Goal: Task Accomplishment & Management: Manage account settings

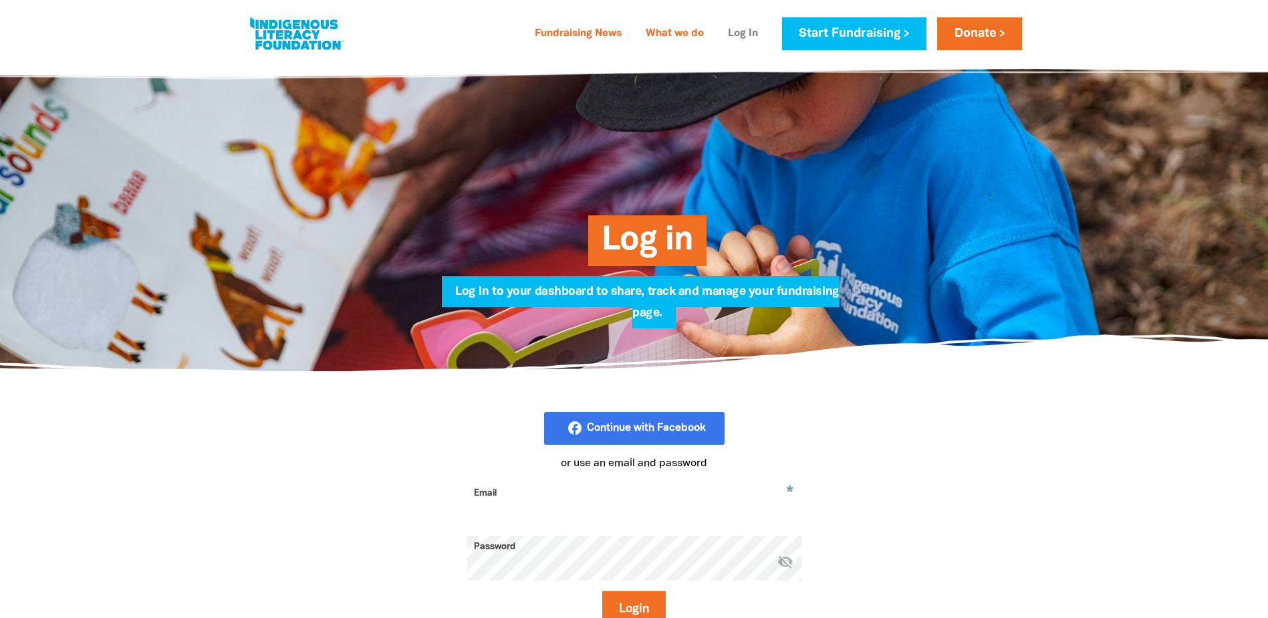
click at [740, 31] on link "Log In" at bounding box center [743, 33] width 46 height 21
click at [593, 499] on input "Email" at bounding box center [634, 503] width 334 height 42
type input "andrew.furber@sa.gov.au"
click at [602, 591] on button "Login" at bounding box center [633, 609] width 63 height 36
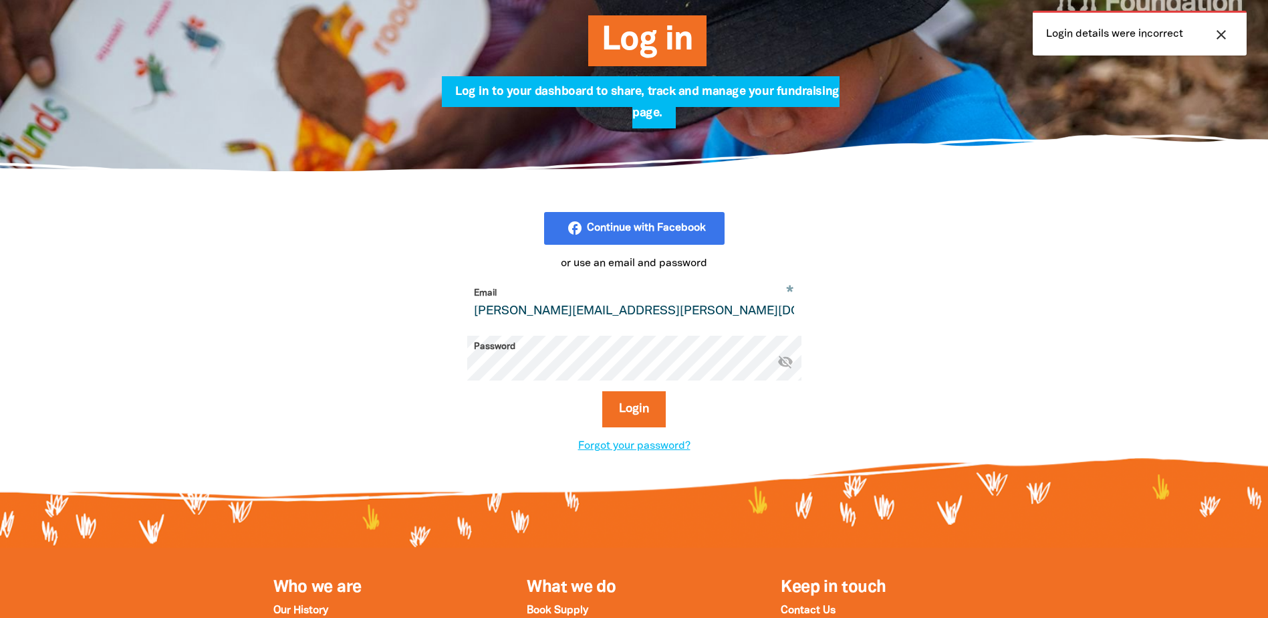
scroll to position [200, 0]
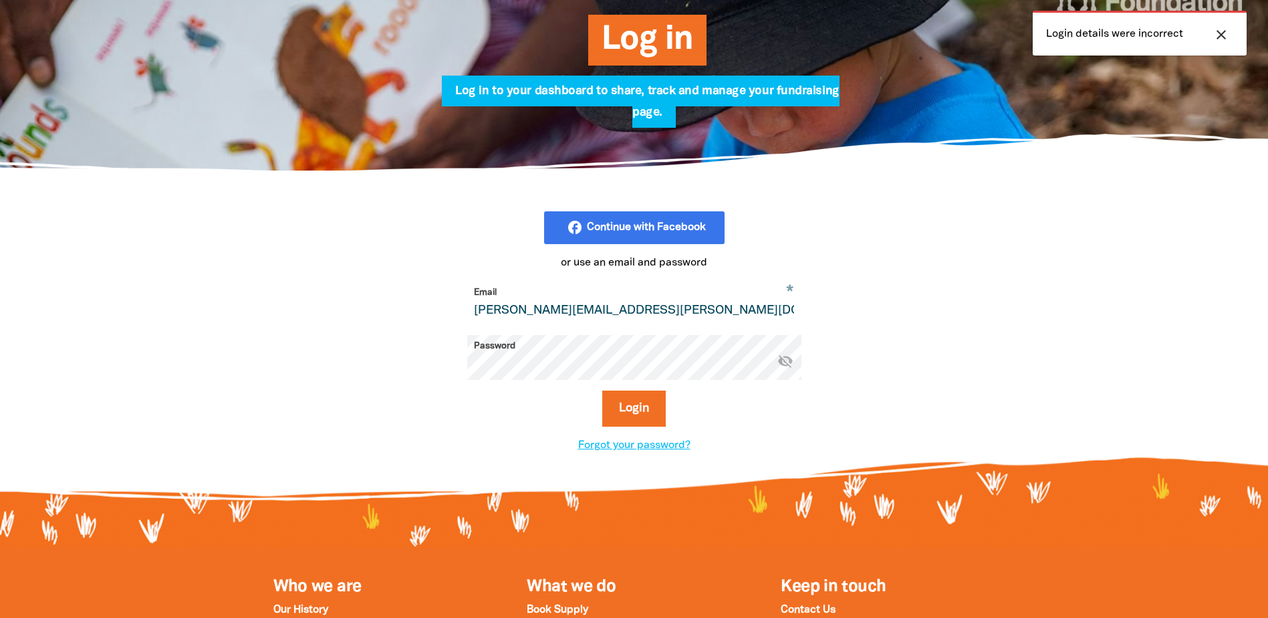
click at [394, 354] on div "facebook_rounded Continue with Facebook or use an email and password * Email an…" at bounding box center [634, 332] width 508 height 242
click at [602, 390] on button "Login" at bounding box center [633, 408] width 63 height 36
click at [232, 329] on section "facebook_rounded Continue with Facebook or use an email and password * Email an…" at bounding box center [634, 332] width 1268 height 322
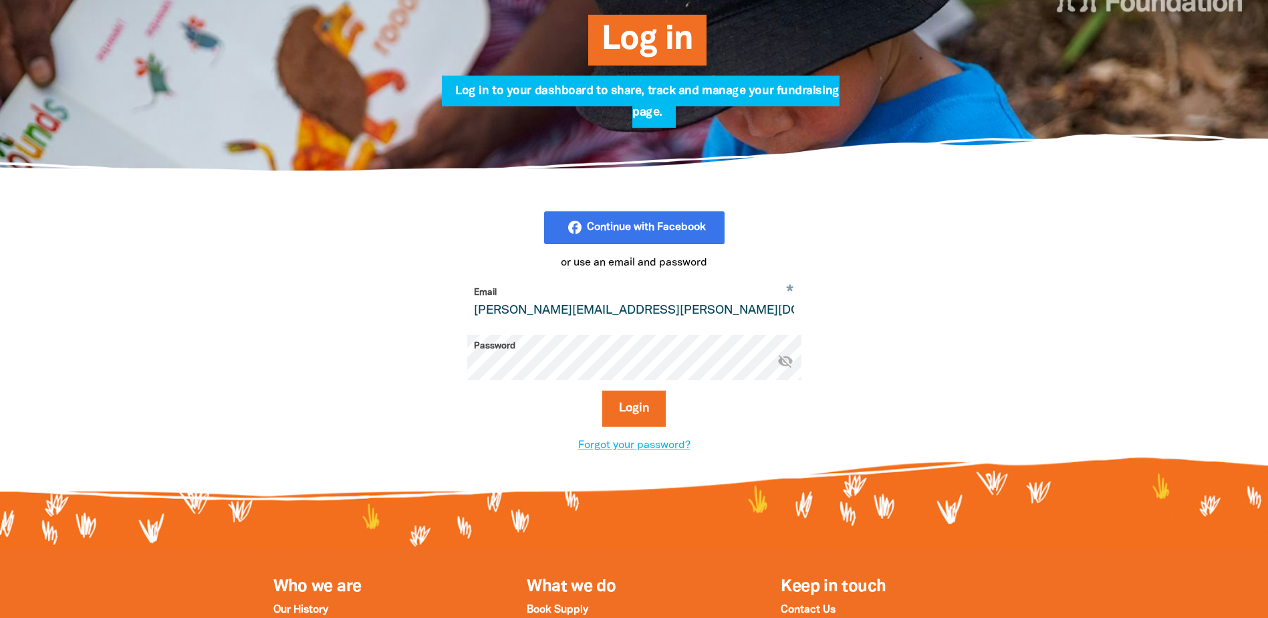
click at [602, 390] on button "Login" at bounding box center [633, 408] width 63 height 36
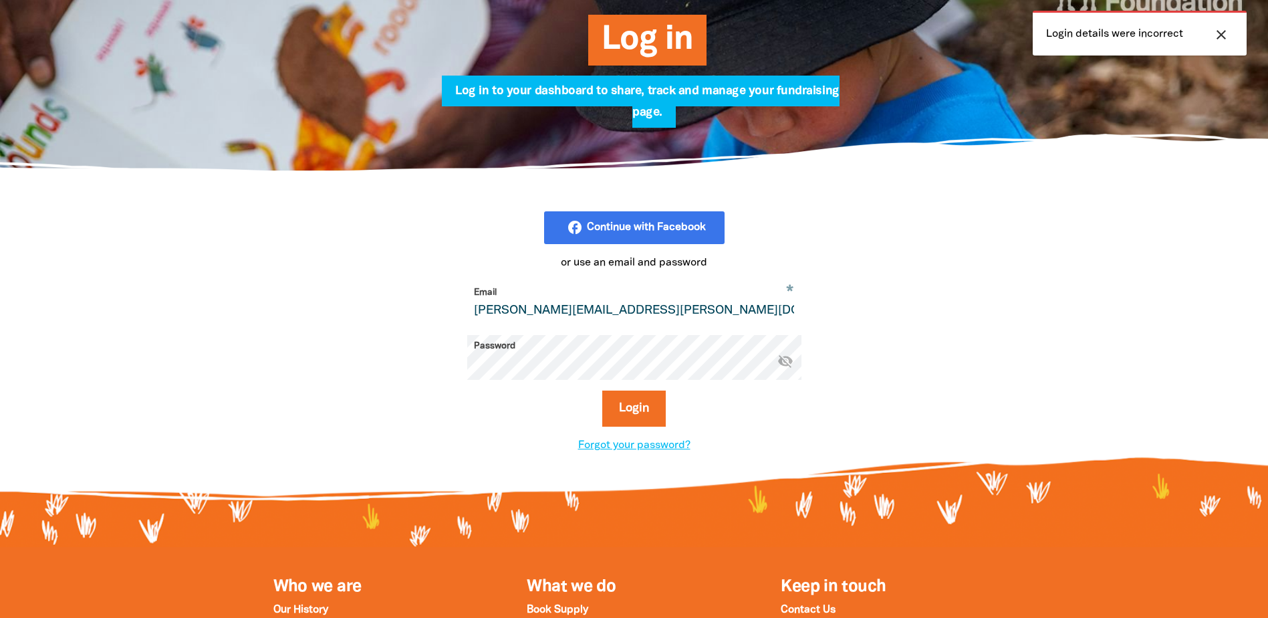
click at [602, 390] on button "Login" at bounding box center [633, 408] width 63 height 36
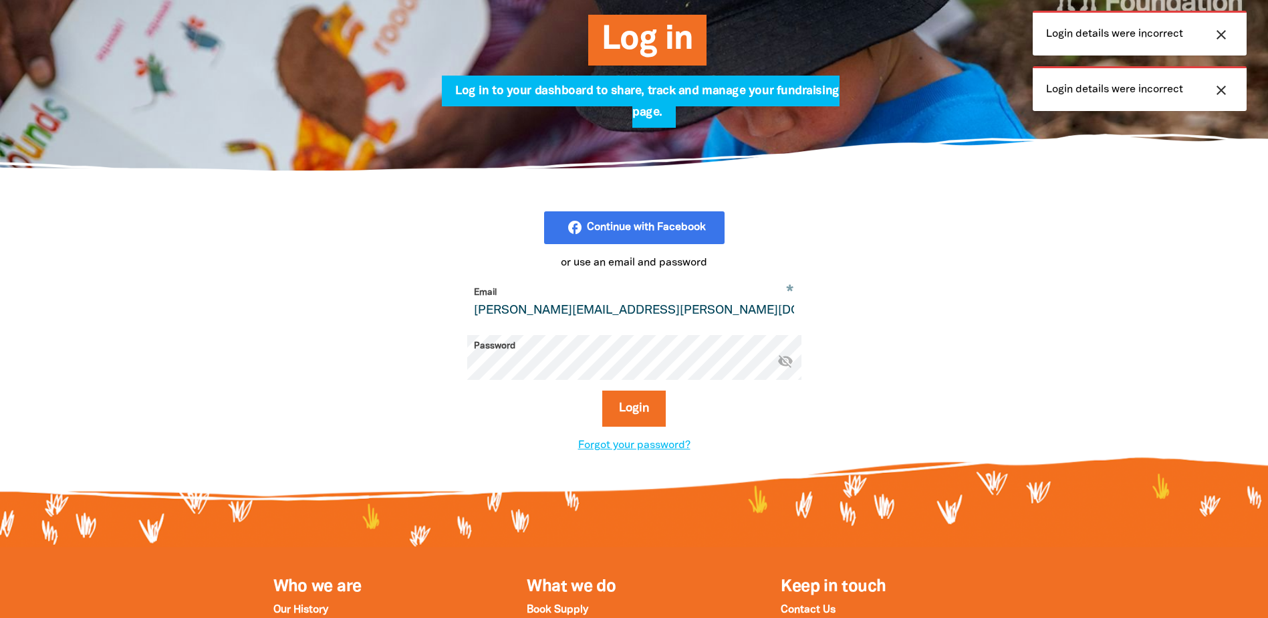
click at [777, 364] on div "Password * visibility_off" at bounding box center [634, 357] width 334 height 45
click at [784, 363] on icon "visibility_off" at bounding box center [785, 360] width 16 height 16
click at [406, 372] on div "facebook_rounded Continue with Facebook or use an email and password * Email an…" at bounding box center [634, 332] width 468 height 242
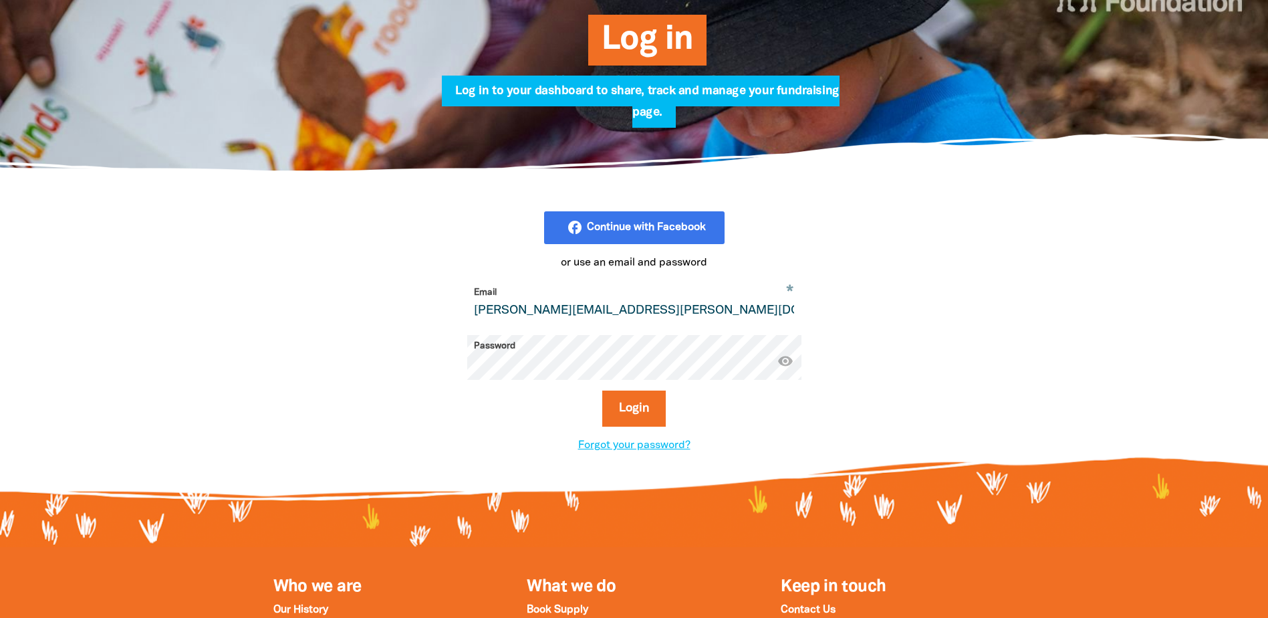
click at [602, 390] on button "Login" at bounding box center [633, 408] width 63 height 36
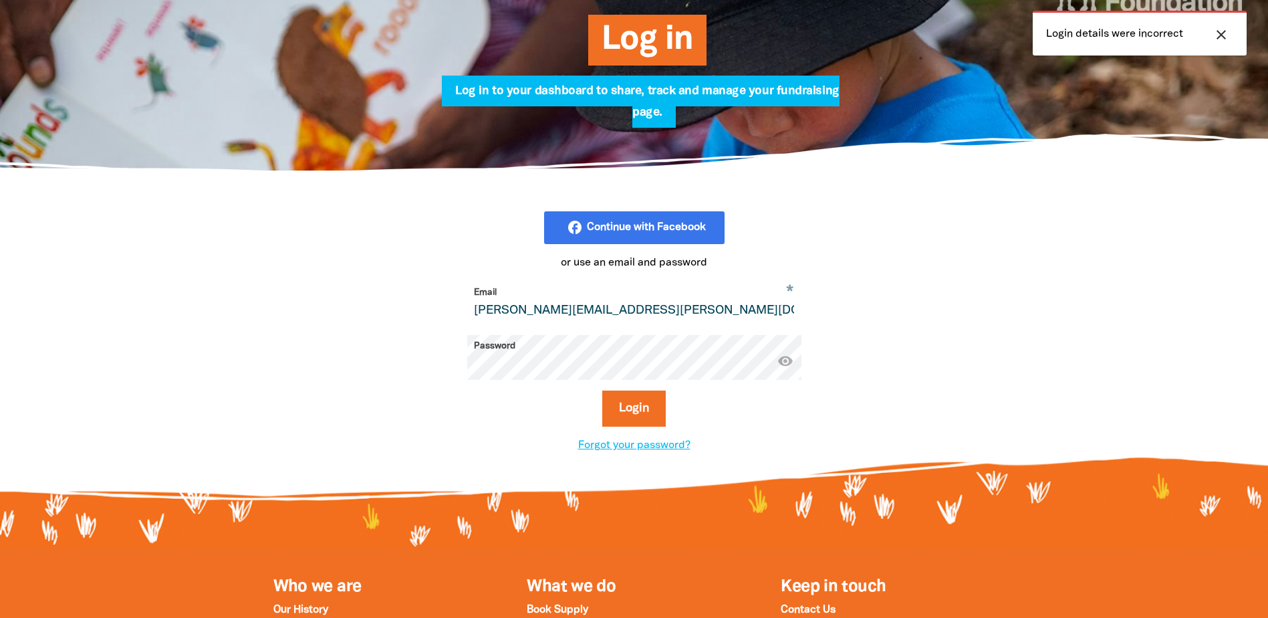
click at [654, 390] on form "* Email andrew.furber@sa.gov.au Password * visibility Login" at bounding box center [634, 359] width 334 height 156
click at [614, 400] on button "Login" at bounding box center [633, 408] width 63 height 36
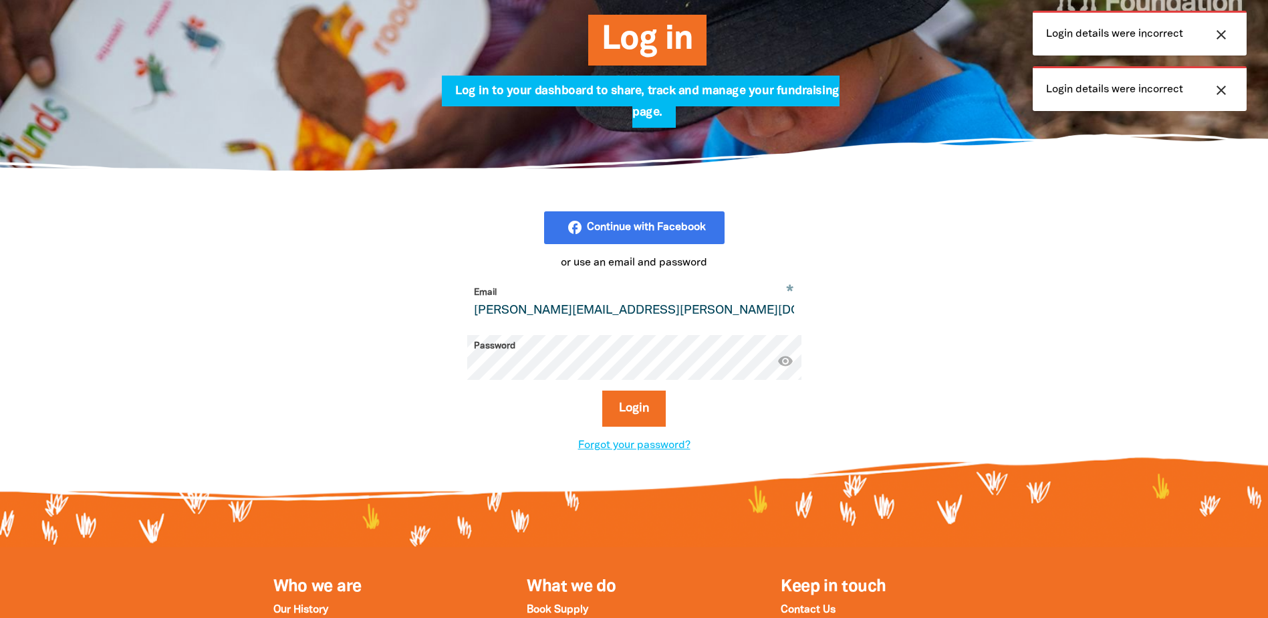
click at [331, 358] on div "facebook_rounded Continue with Facebook or use an email and password * Email an…" at bounding box center [634, 332] width 802 height 322
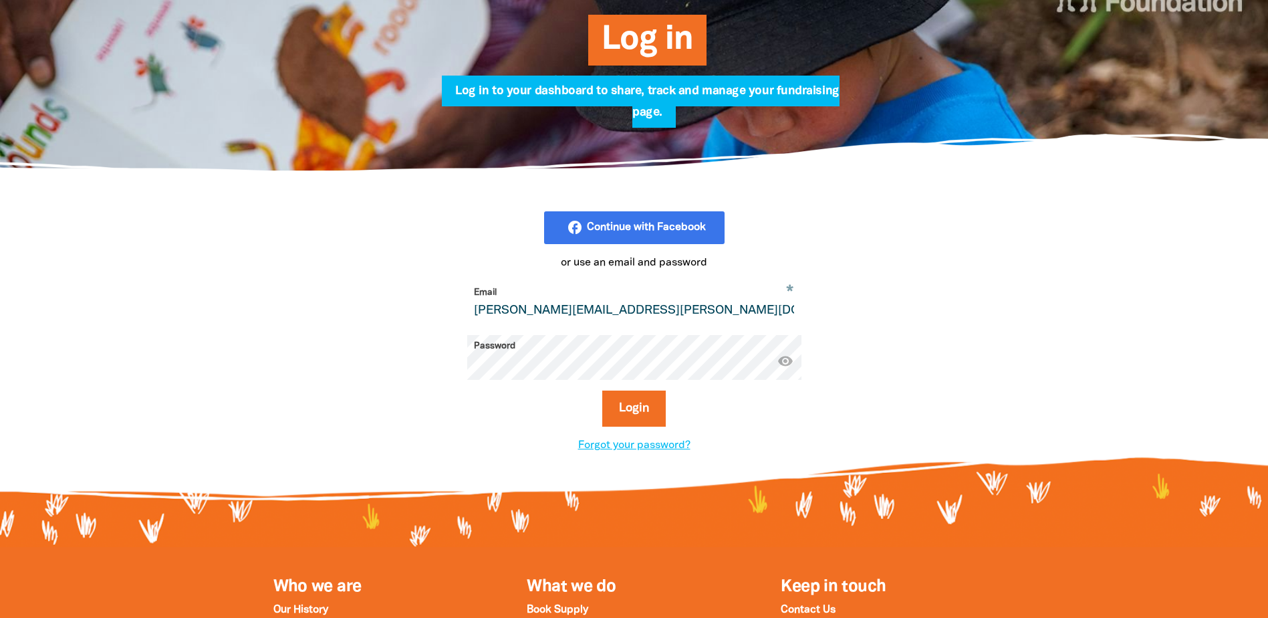
click at [602, 390] on button "Login" at bounding box center [633, 408] width 63 height 36
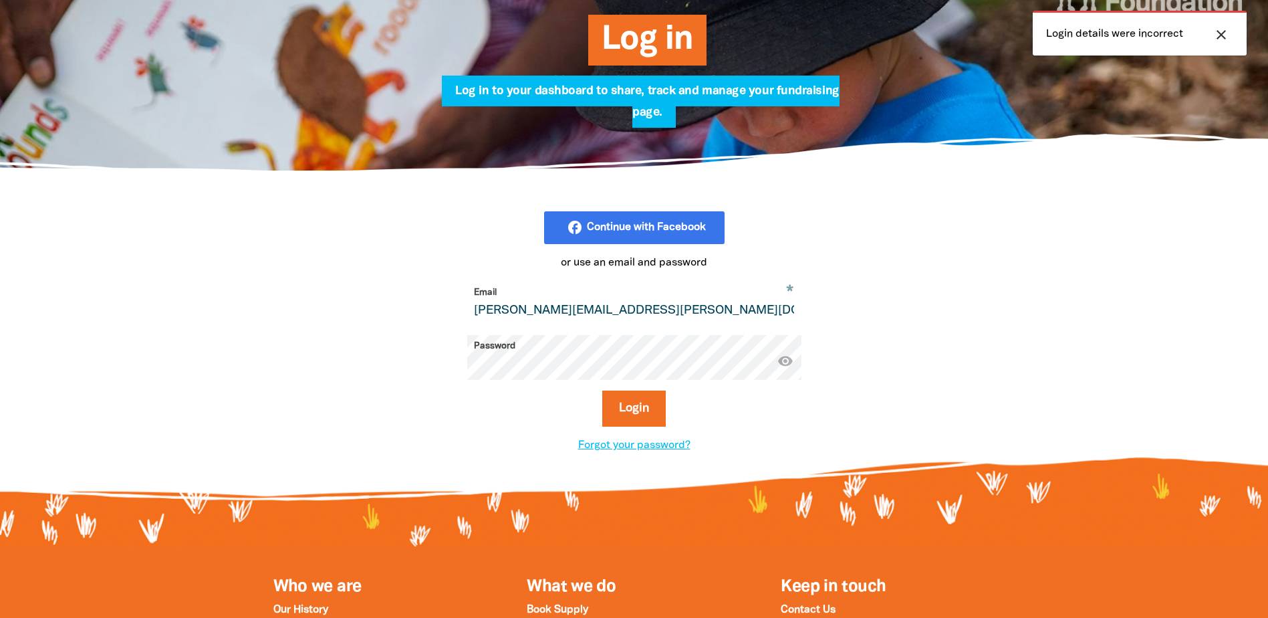
click at [602, 390] on button "Login" at bounding box center [633, 408] width 63 height 36
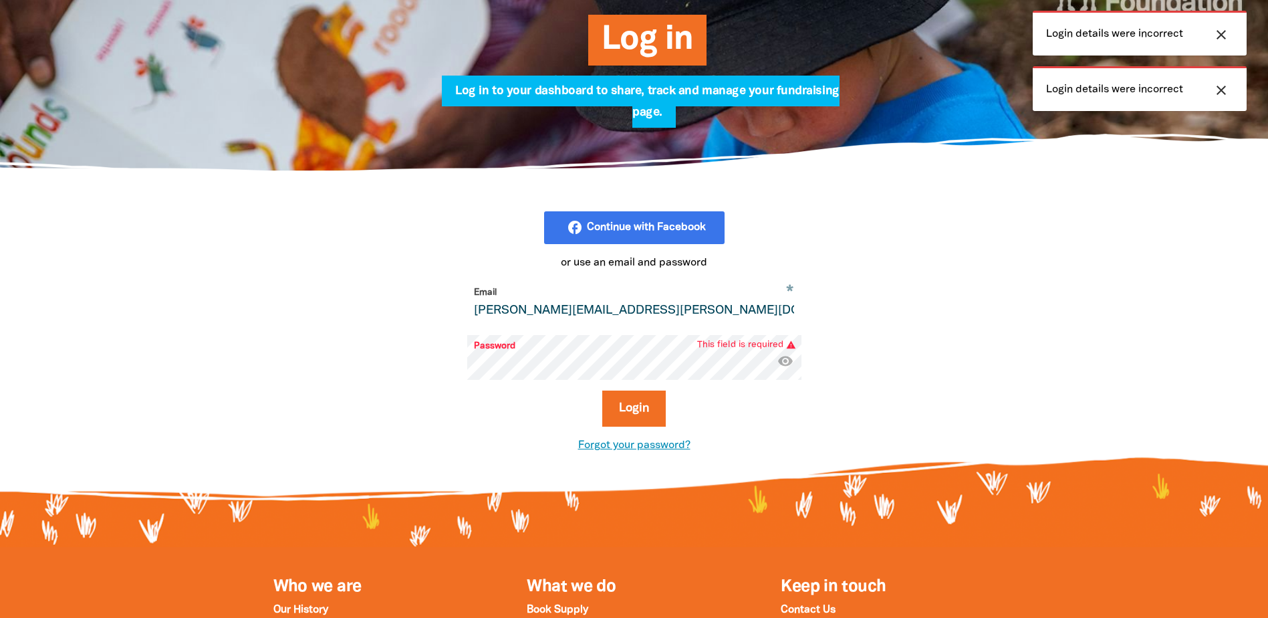
click at [650, 448] on link "Forgot your password?" at bounding box center [634, 444] width 112 height 9
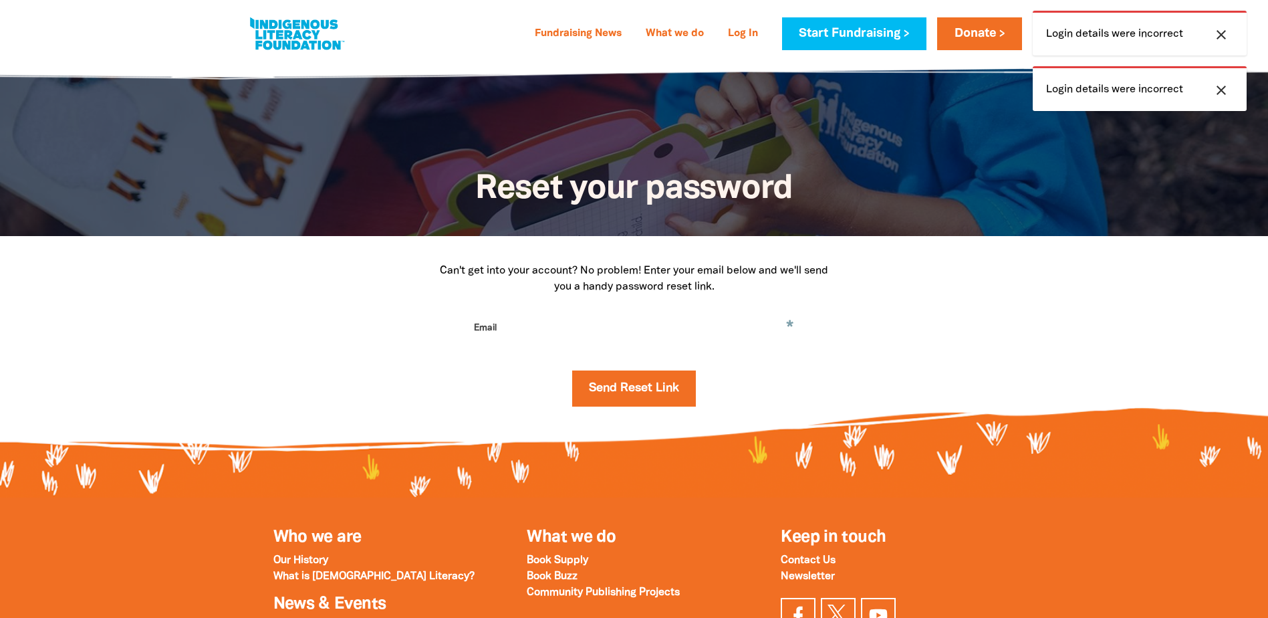
click at [568, 324] on input "Email" at bounding box center [634, 338] width 334 height 42
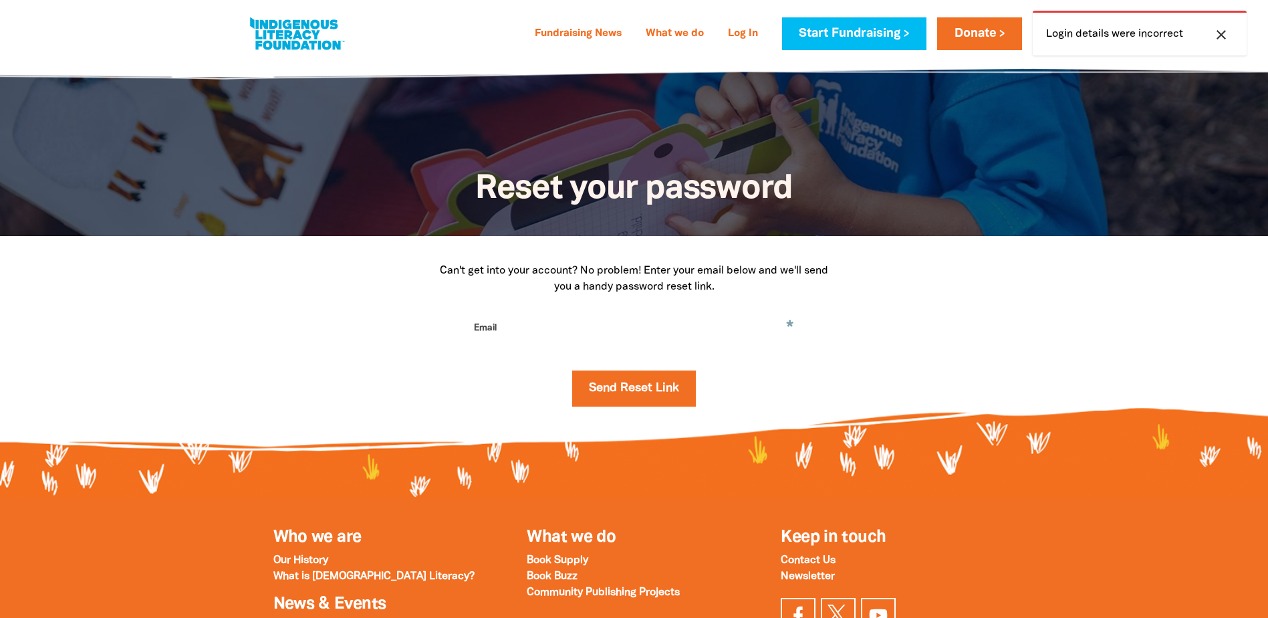
type input "andrew.furber@sa.gov.au"
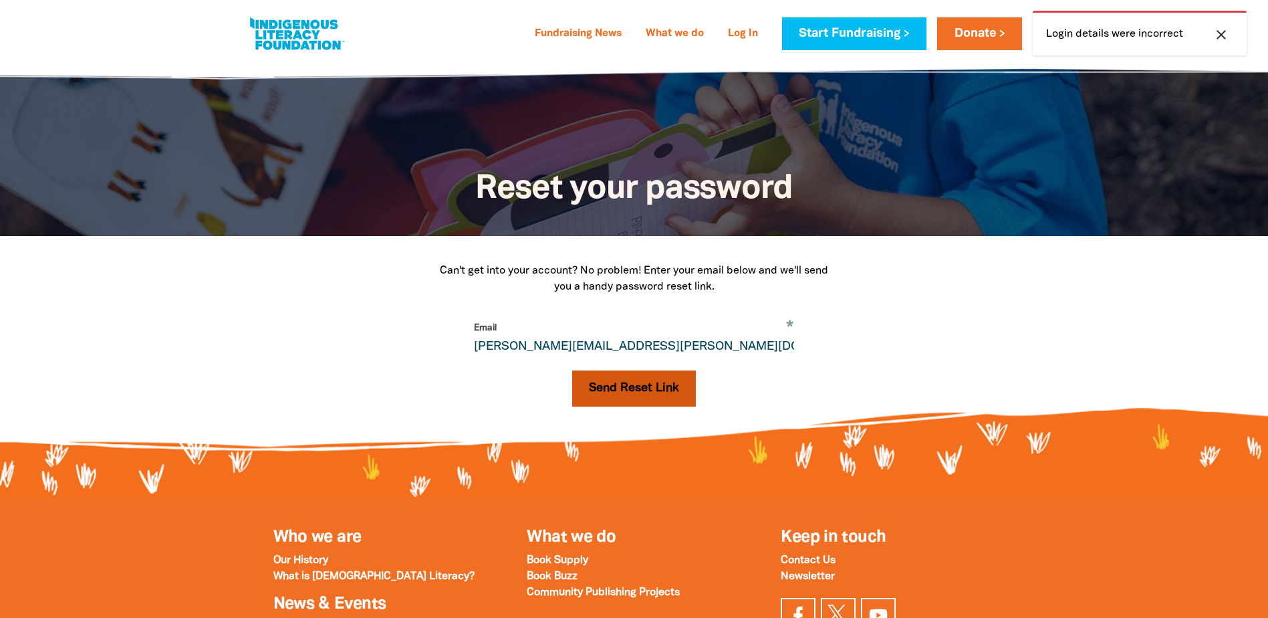
click at [591, 392] on button "Send Reset Link" at bounding box center [634, 388] width 124 height 36
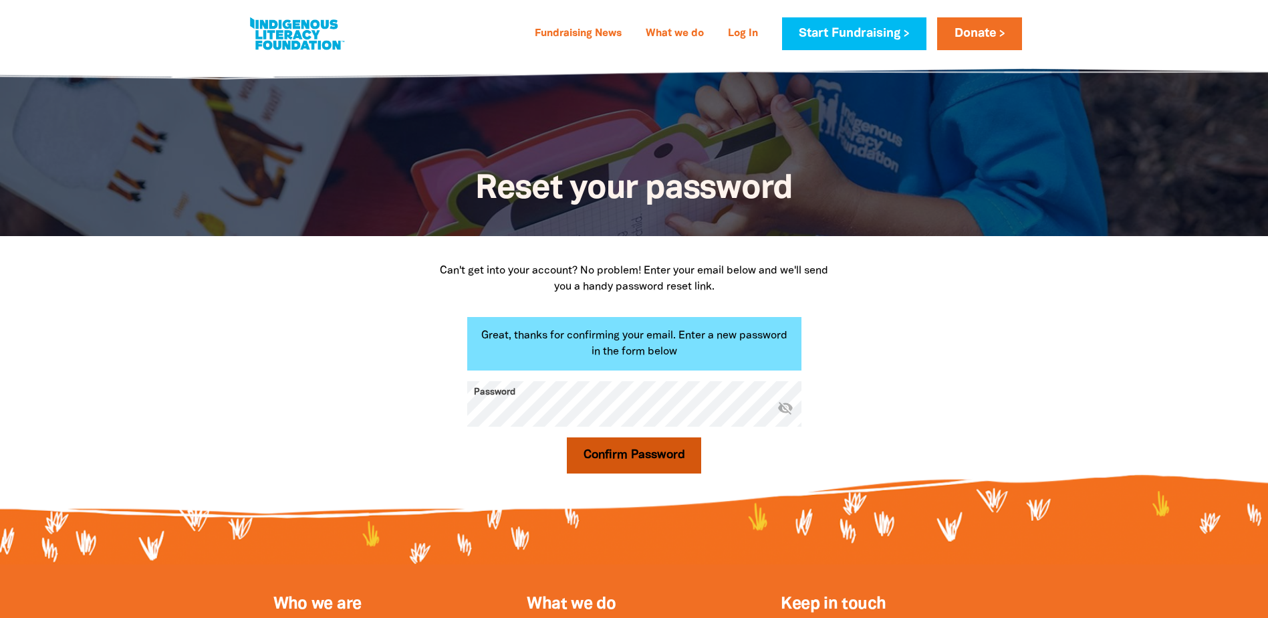
click at [567, 437] on button "Confirm Password" at bounding box center [634, 455] width 135 height 36
click at [777, 408] on icon "visibility_off" at bounding box center [785, 407] width 16 height 16
click at [780, 407] on icon "visibility" at bounding box center [785, 407] width 16 height 16
click at [789, 406] on icon "visibility_off" at bounding box center [785, 407] width 16 height 16
click at [253, 405] on div "Can't get into your account? No problem! Enter your email below and we'll send …" at bounding box center [634, 373] width 802 height 274
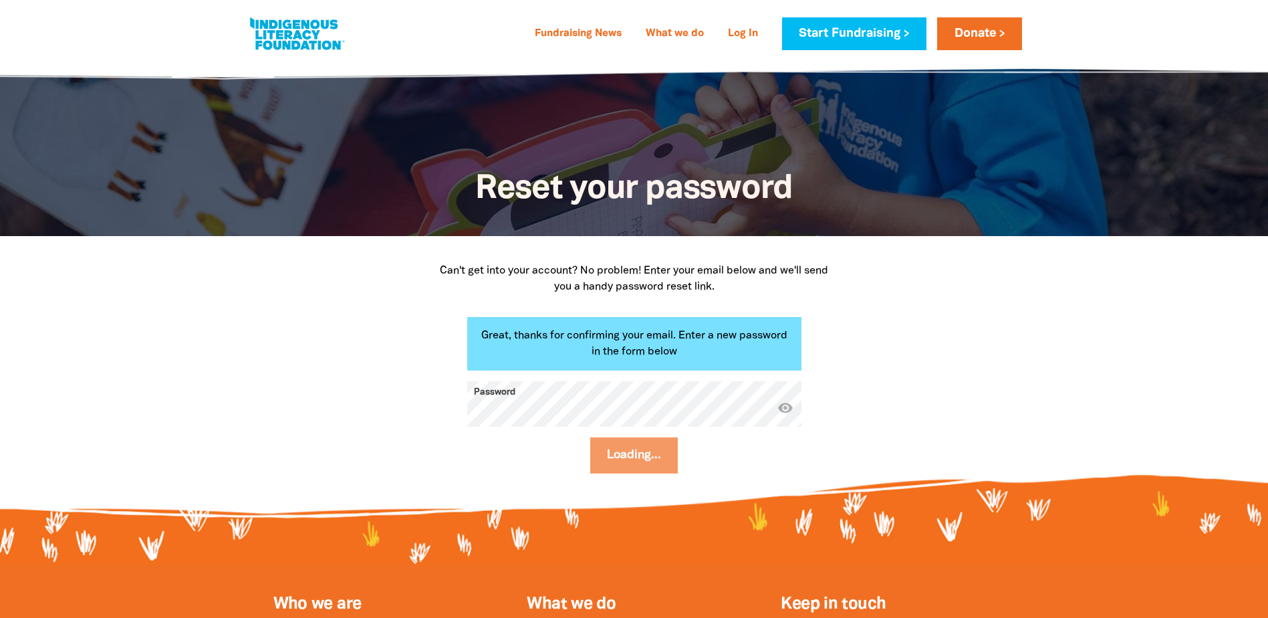
click at [664, 460] on div "Loading..." at bounding box center [634, 460] width 334 height 47
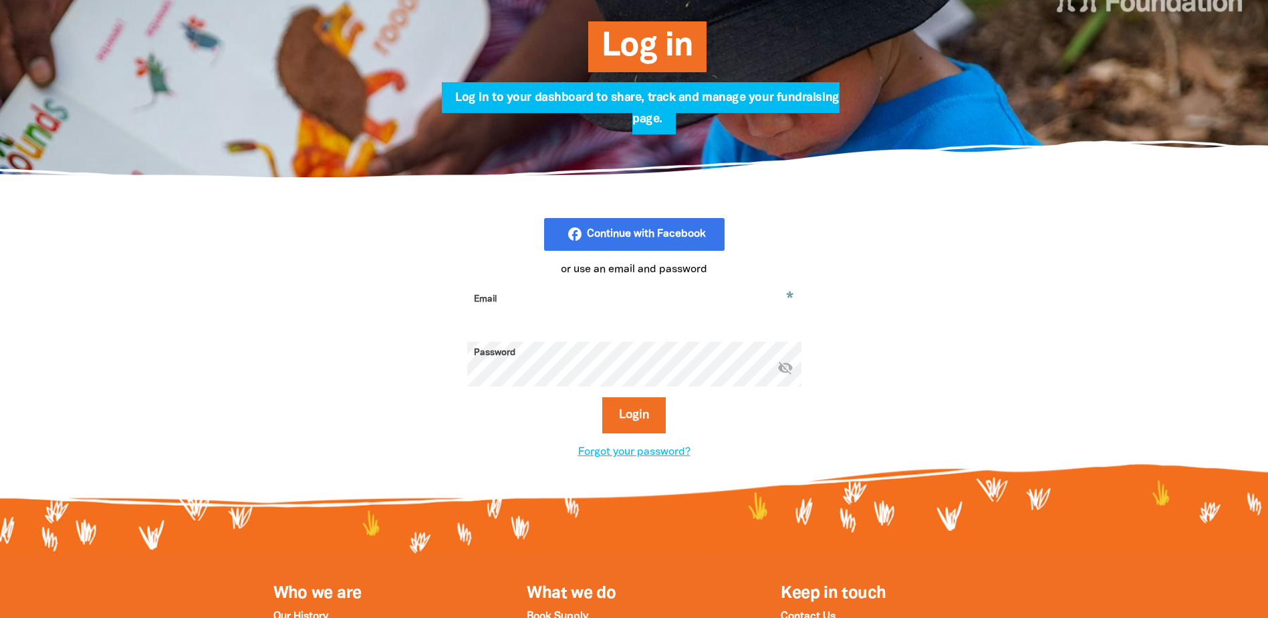
scroll to position [200, 0]
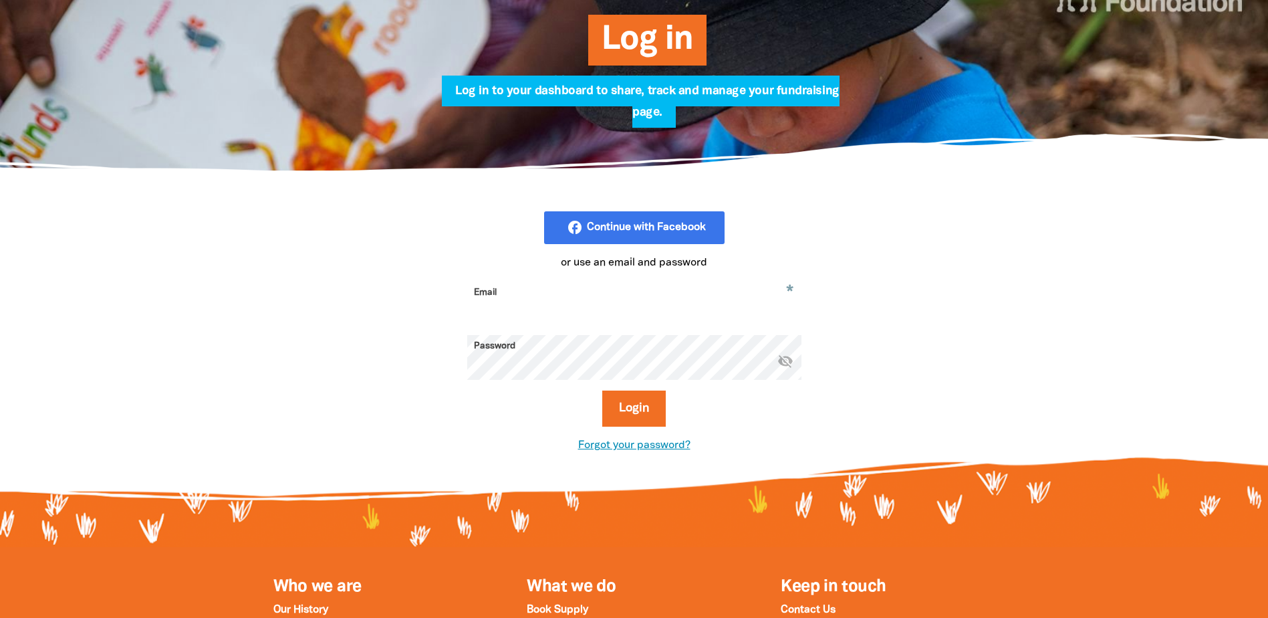
click at [603, 450] on link "Forgot your password?" at bounding box center [634, 444] width 112 height 9
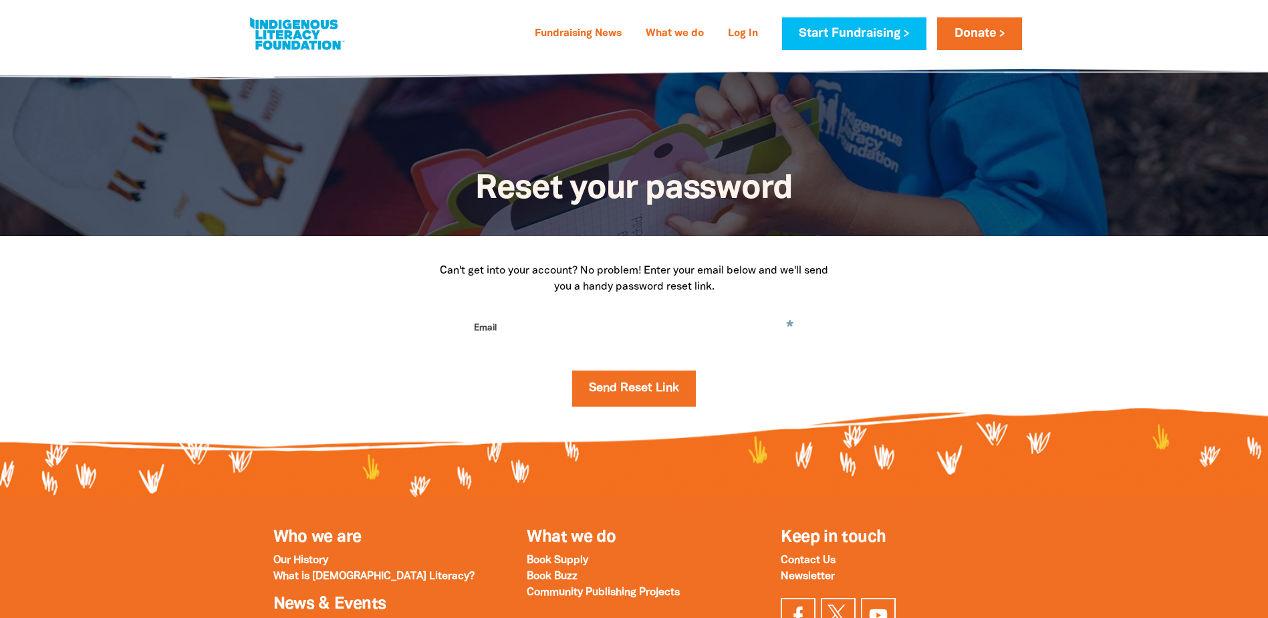
click at [538, 342] on input "Email" at bounding box center [634, 338] width 334 height 42
type input "andrew.furber@sa.gov.au"
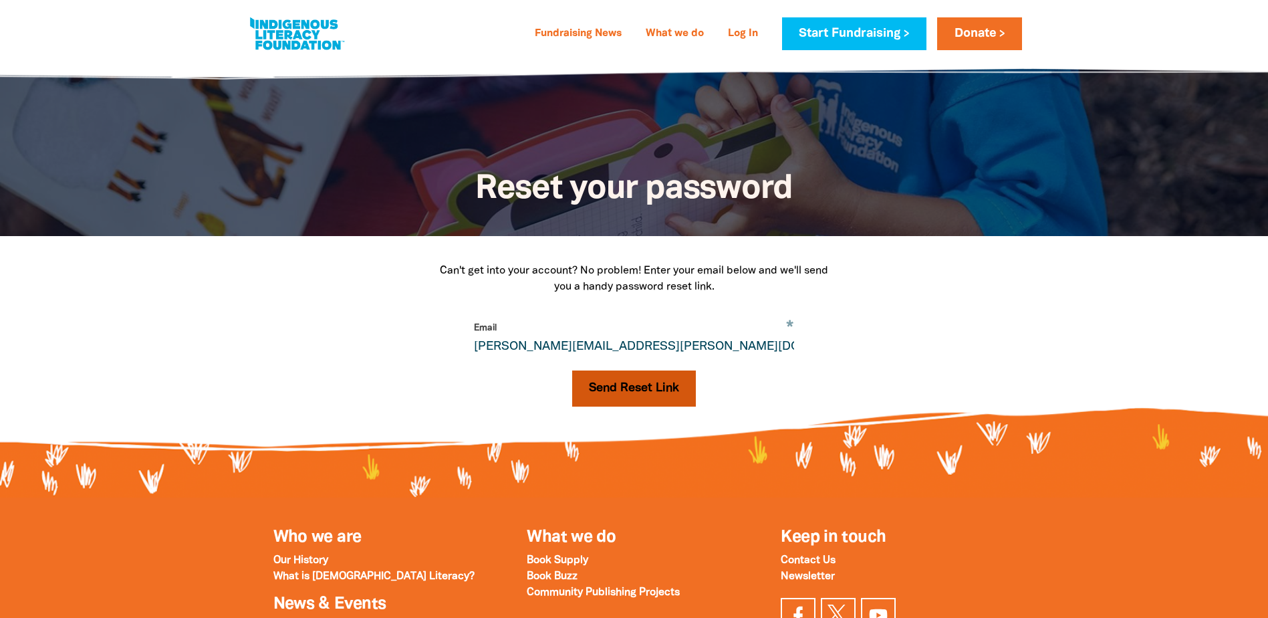
click at [600, 384] on button "Send Reset Link" at bounding box center [634, 388] width 124 height 36
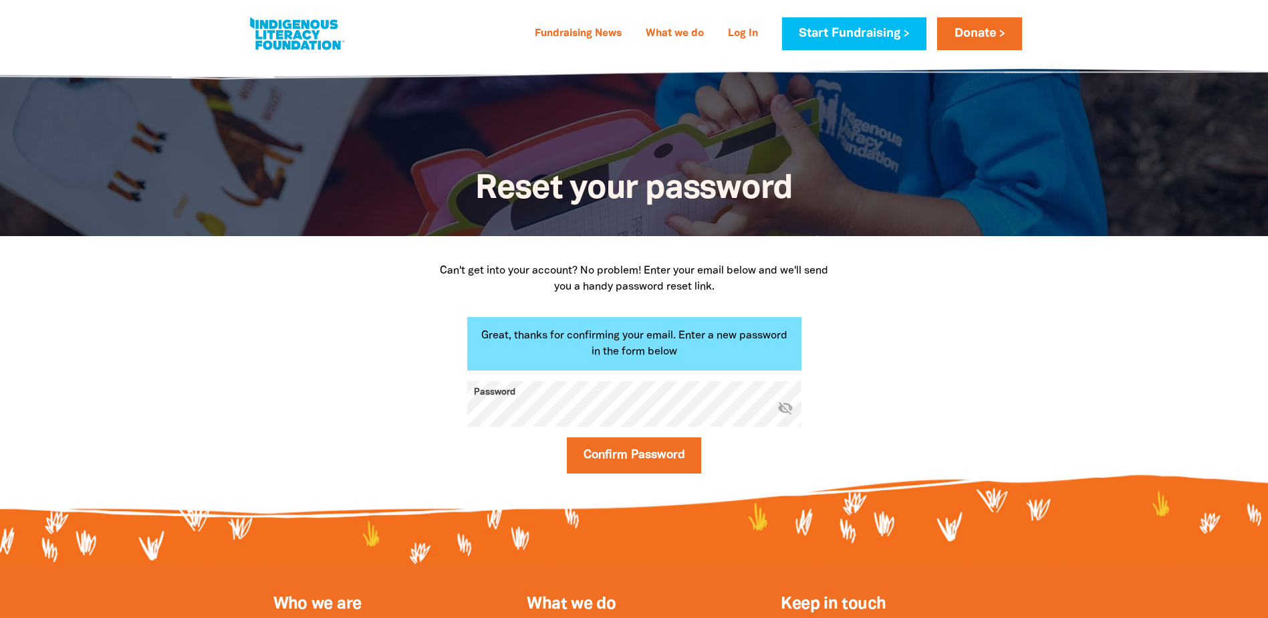
click at [779, 405] on icon "visibility_off" at bounding box center [785, 407] width 16 height 16
click at [639, 471] on button "Confirm Password" at bounding box center [634, 455] width 135 height 36
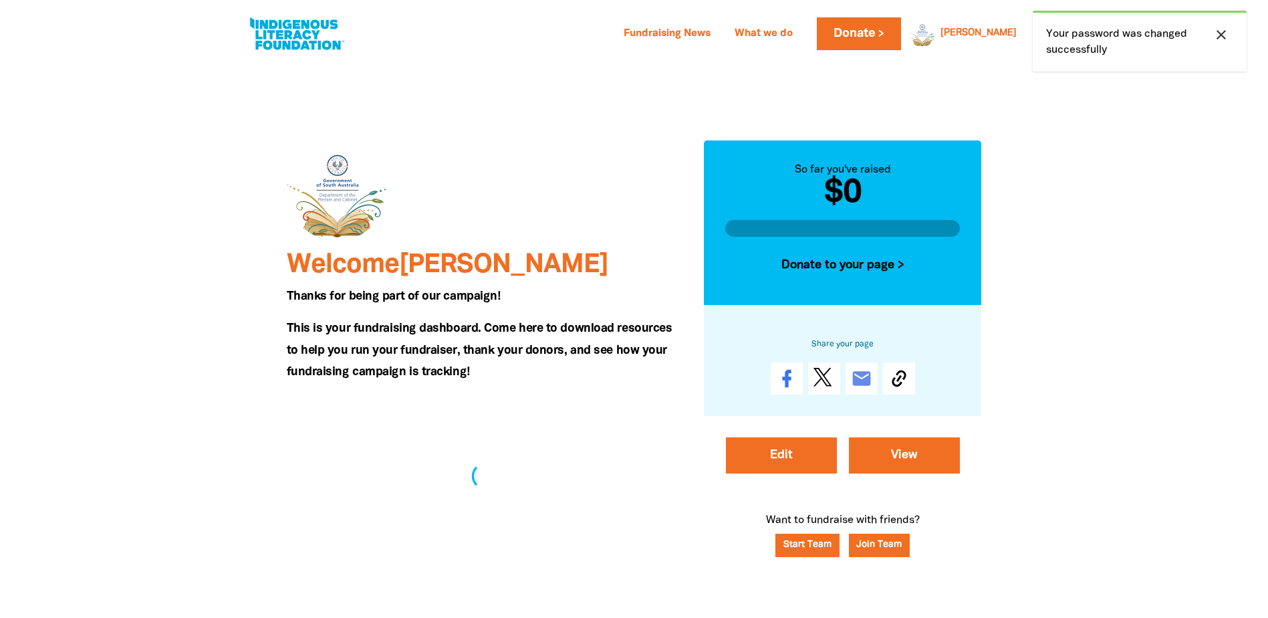
click at [411, 464] on div at bounding box center [485, 476] width 365 height 134
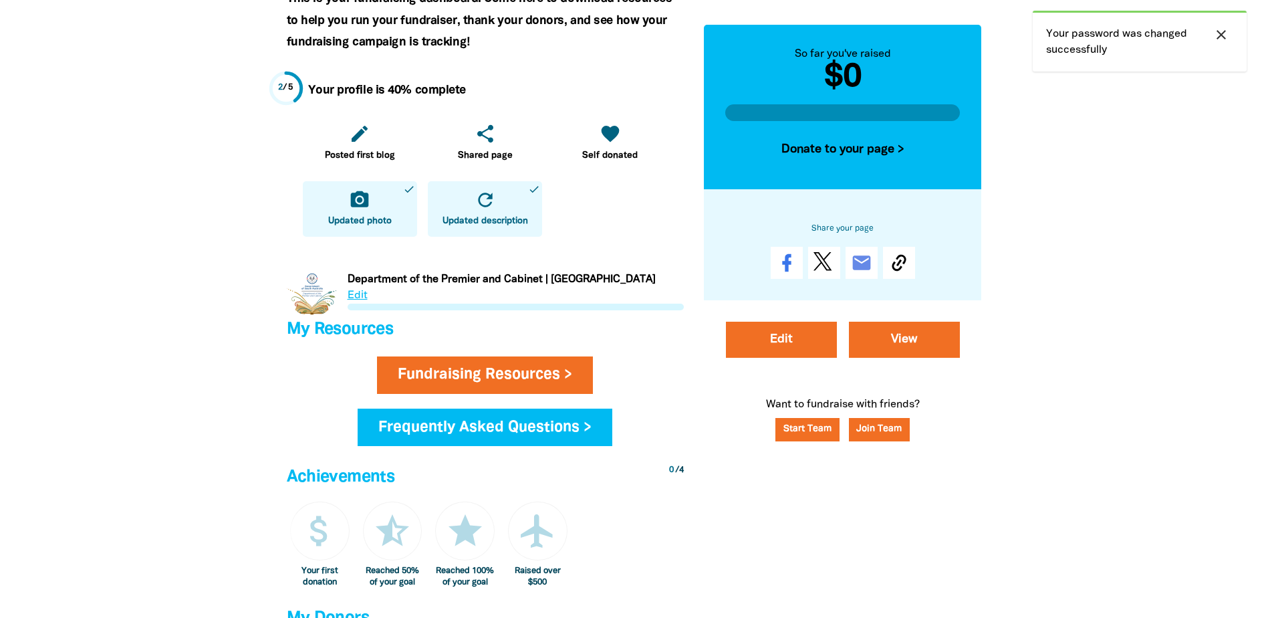
scroll to position [334, 0]
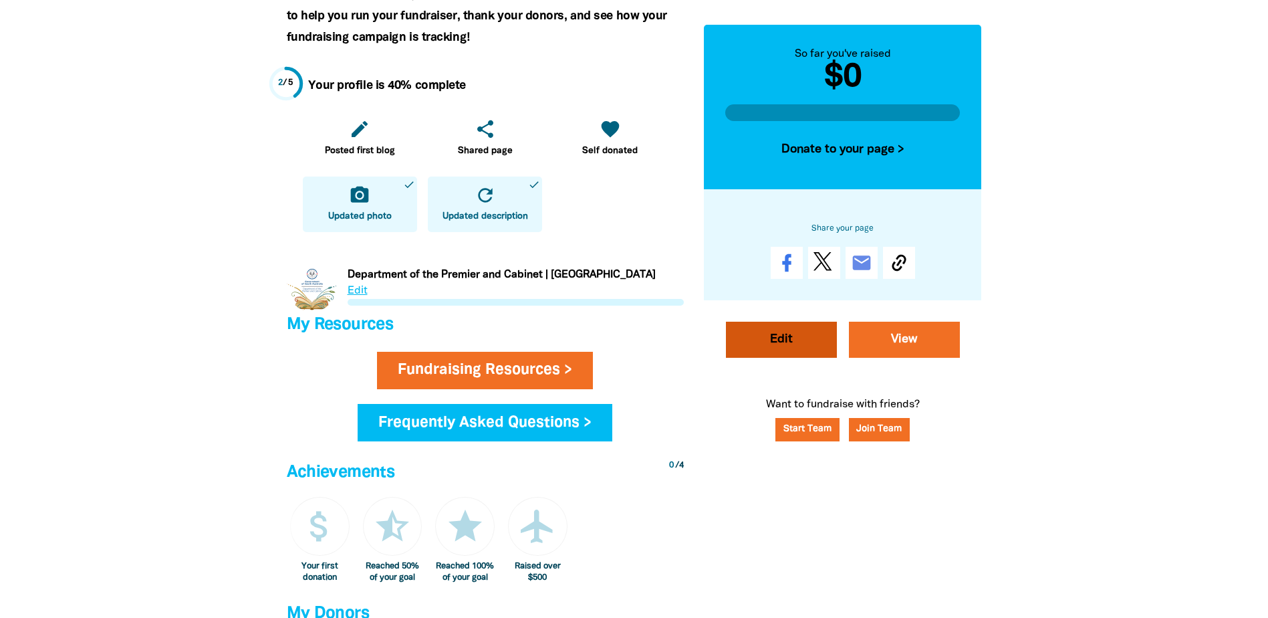
click at [763, 336] on link "Edit" at bounding box center [781, 339] width 111 height 36
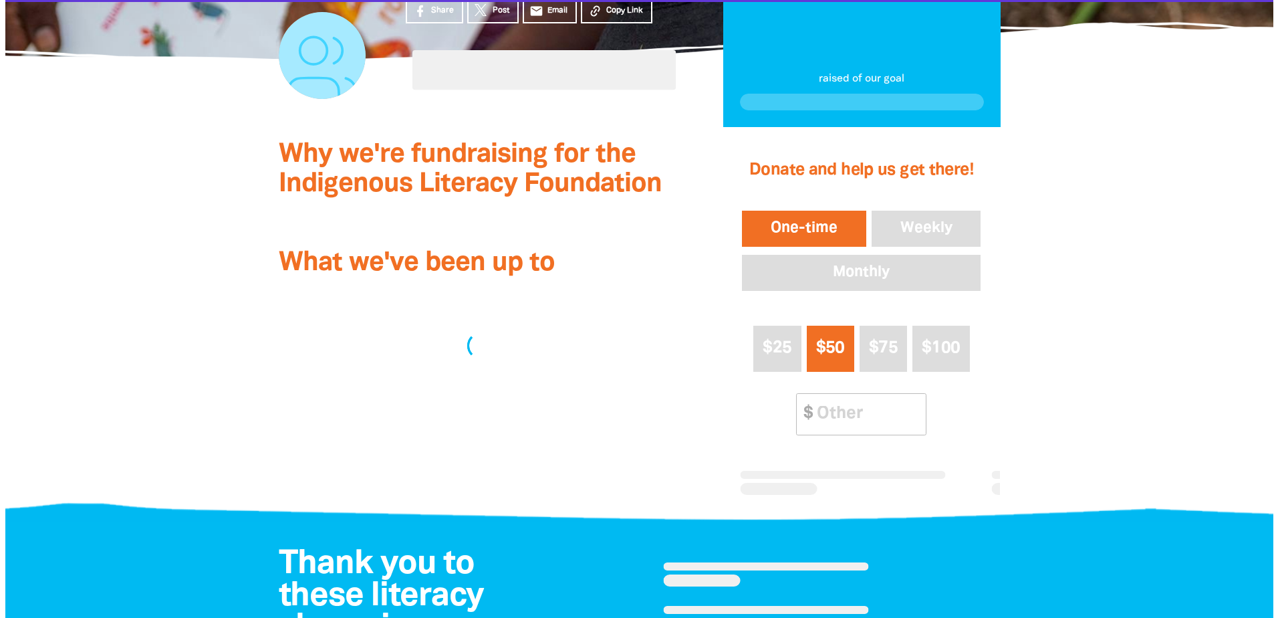
scroll to position [334, 0]
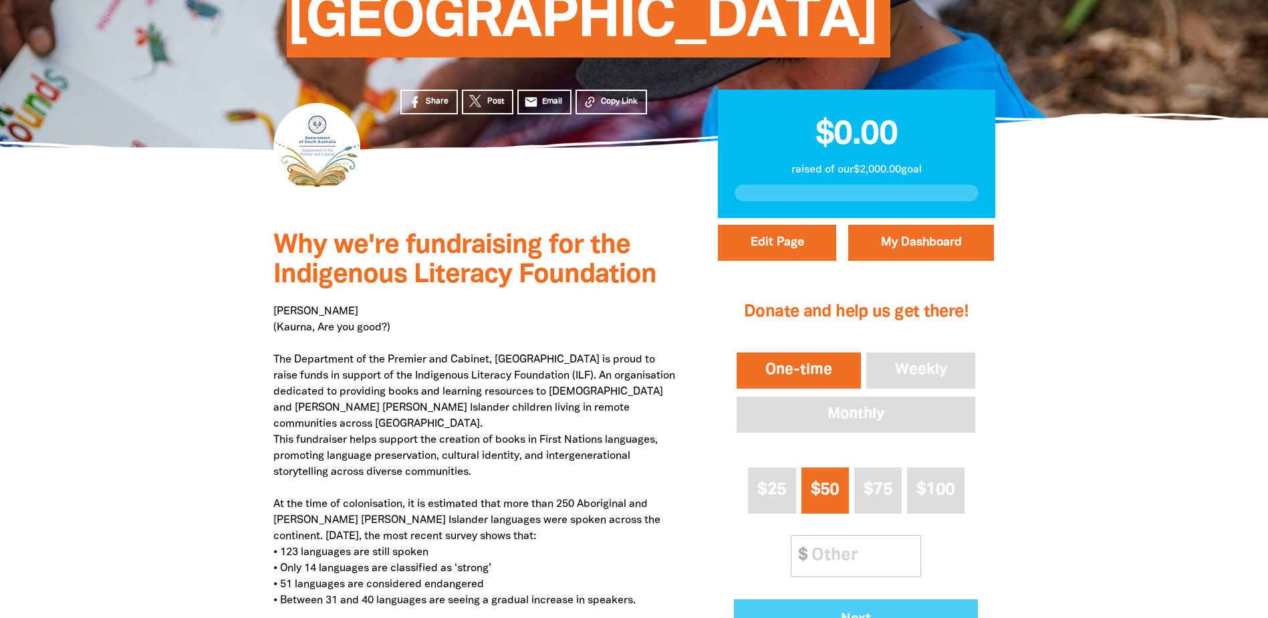
select select "Yes"
select select "Gifts"
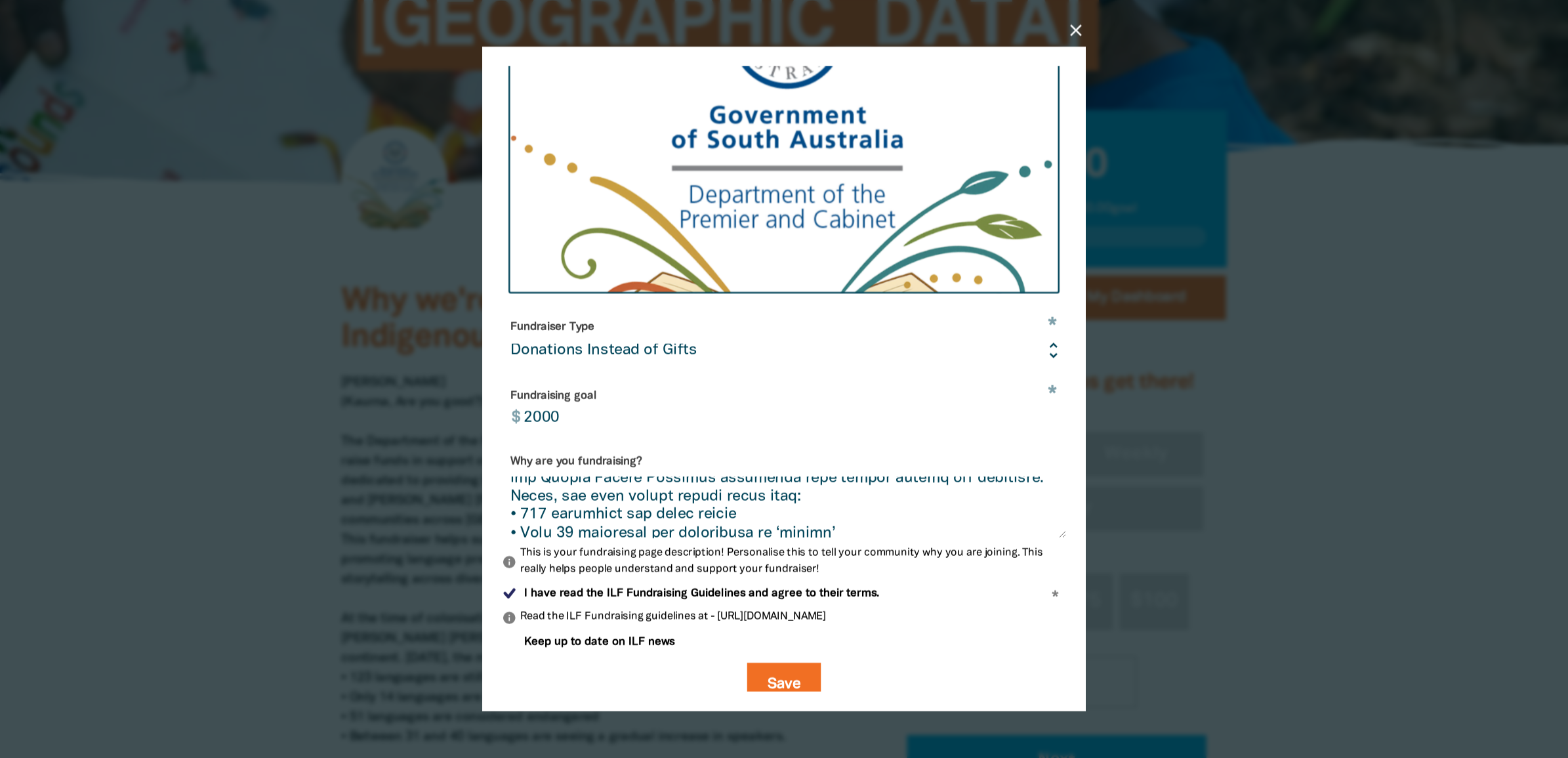
scroll to position [196, 0]
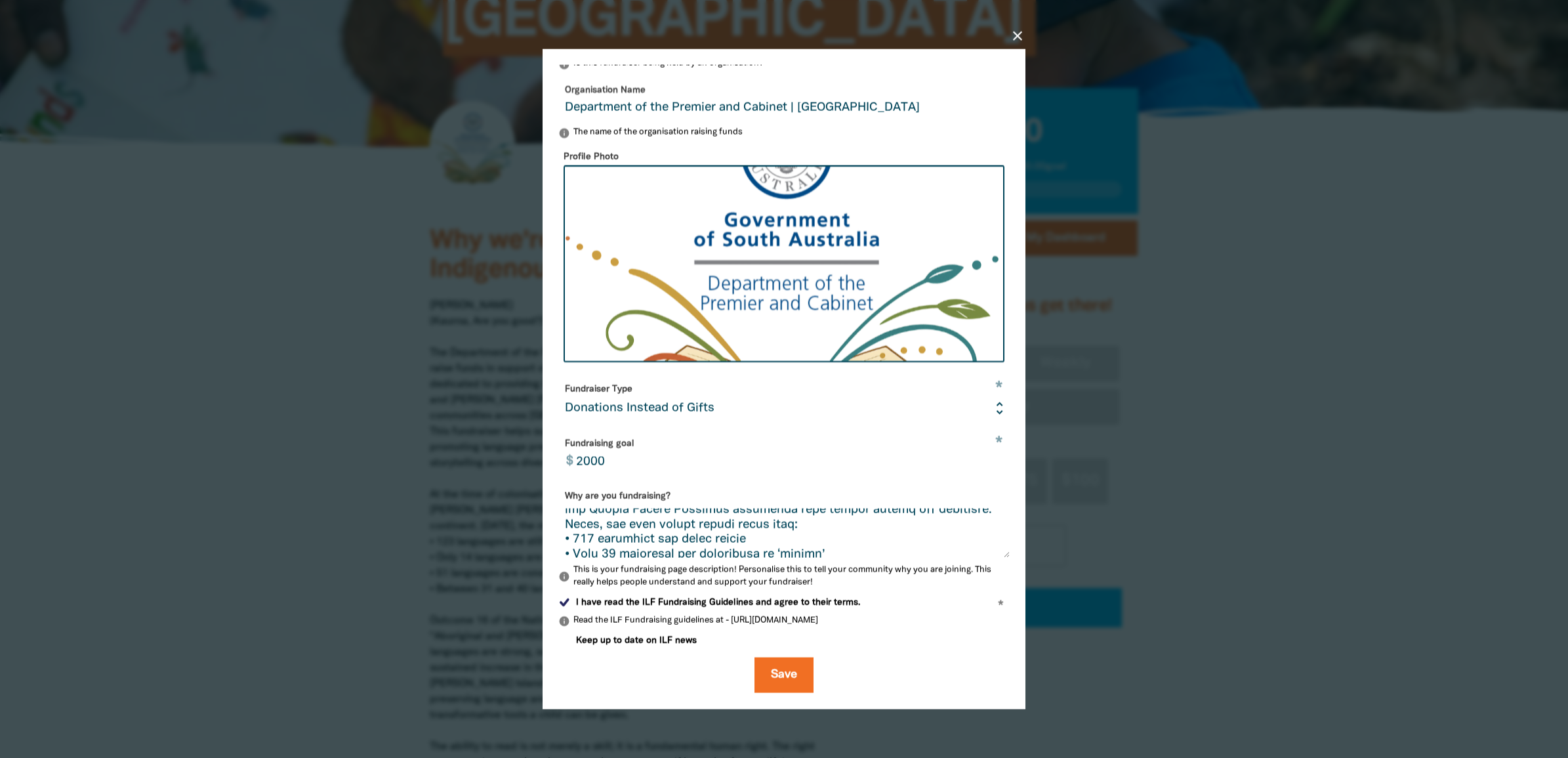
click at [711, 516] on textarea "Why are you fundraising?" at bounding box center [784, 533] width 452 height 49
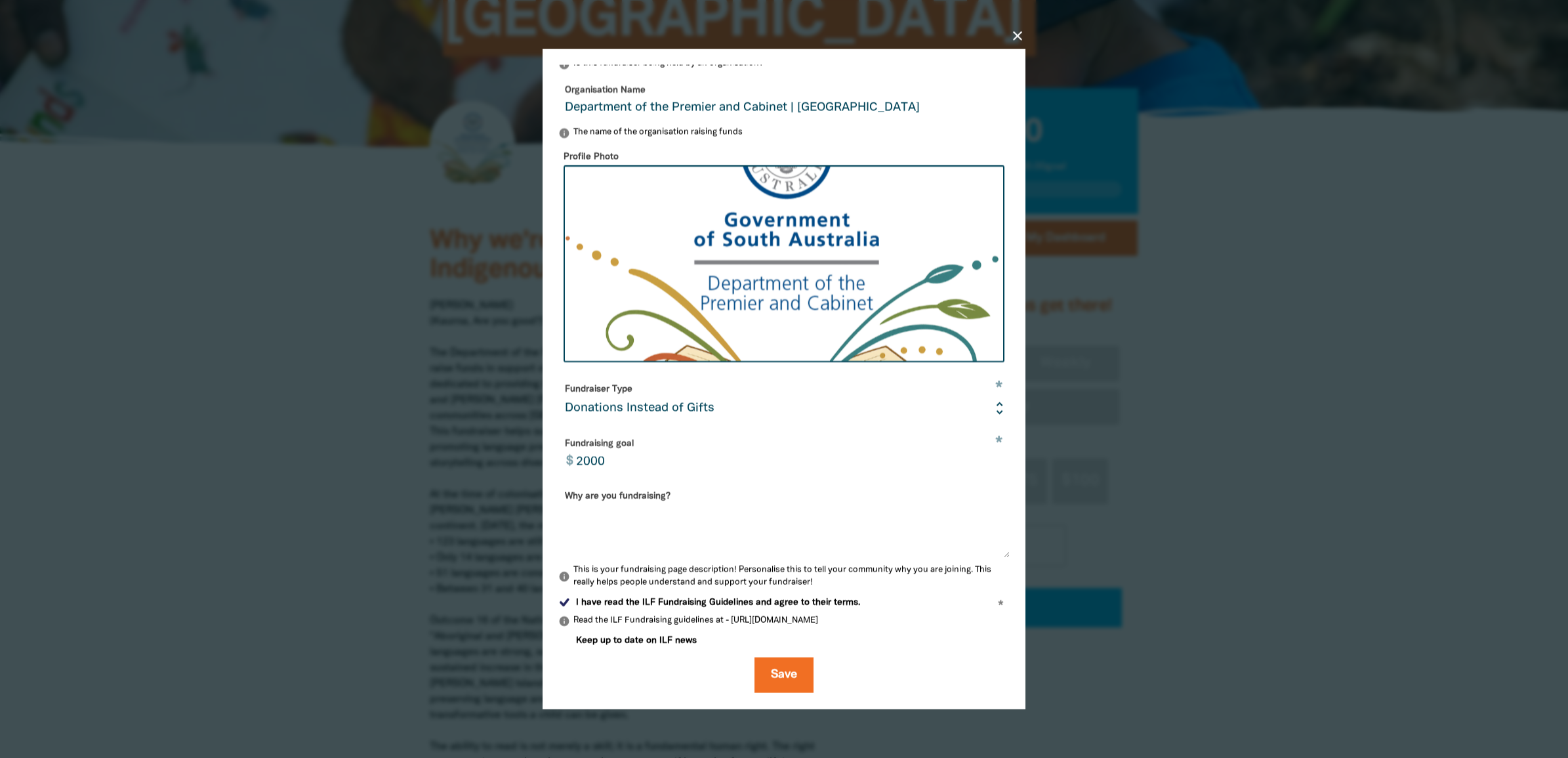
scroll to position [0, 0]
click at [674, 504] on div "Why are you fundraising?" at bounding box center [784, 522] width 452 height 73
click at [668, 506] on div "Why are you fundraising?" at bounding box center [784, 522] width 452 height 73
drag, startPoint x: 668, startPoint y: 506, endPoint x: 661, endPoint y: 514, distance: 10.6
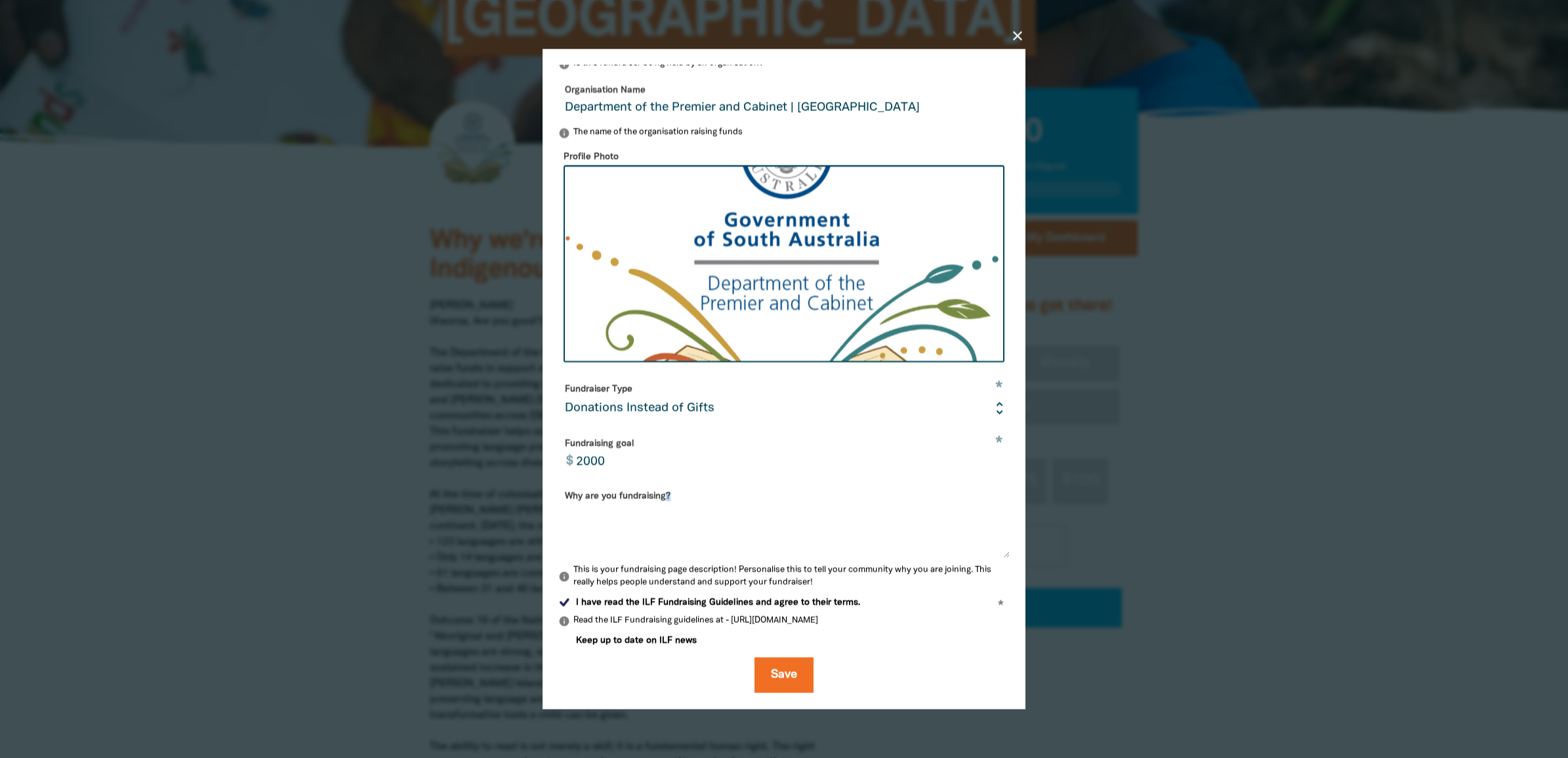
click at [661, 514] on textarea "Why are you fundraising?" at bounding box center [784, 533] width 452 height 49
paste textarea "Niina Marni (Kaurna, Are you good?) In support of Indigenous Literacy Day, empl…"
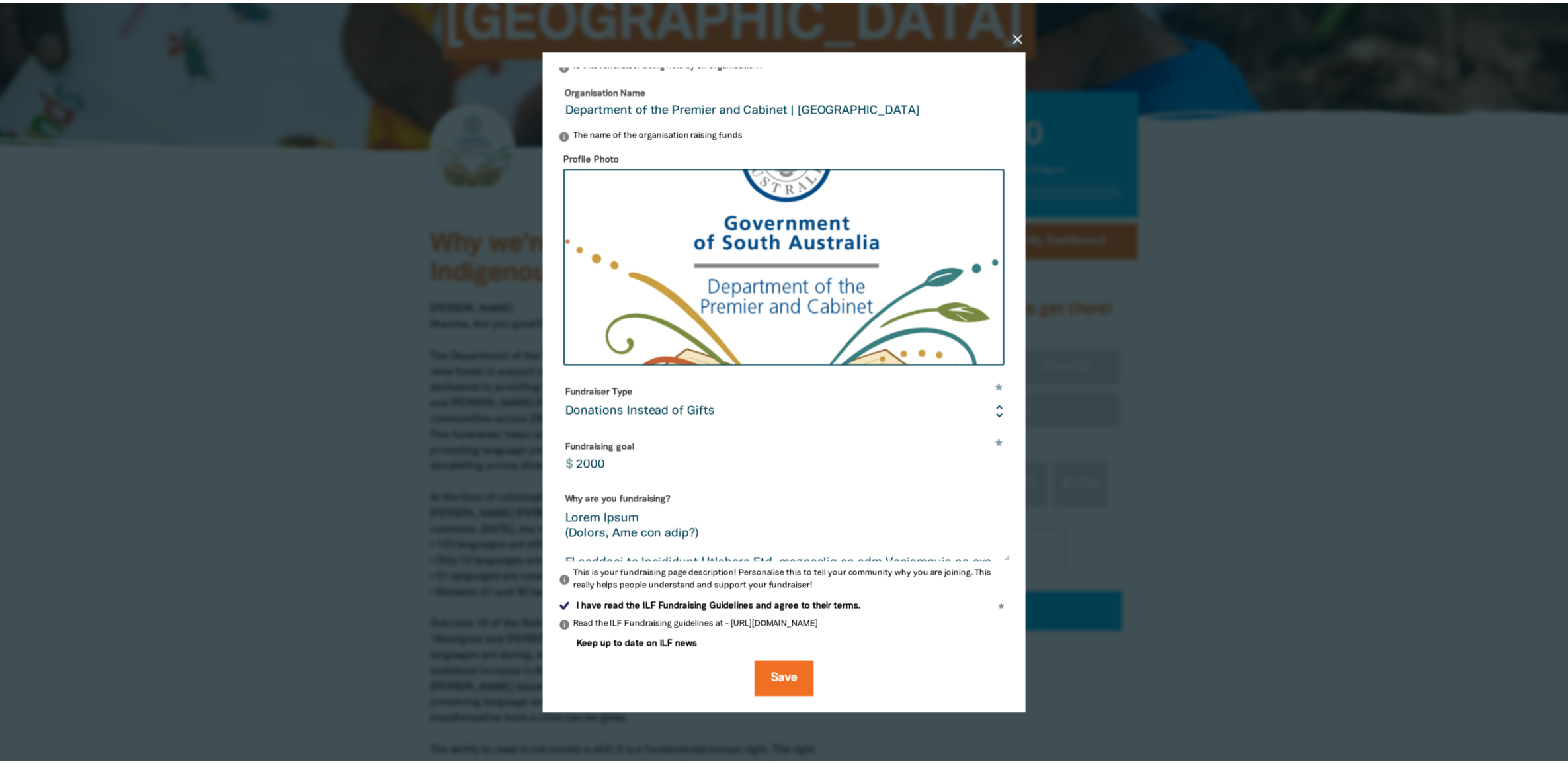
scroll to position [454, 0]
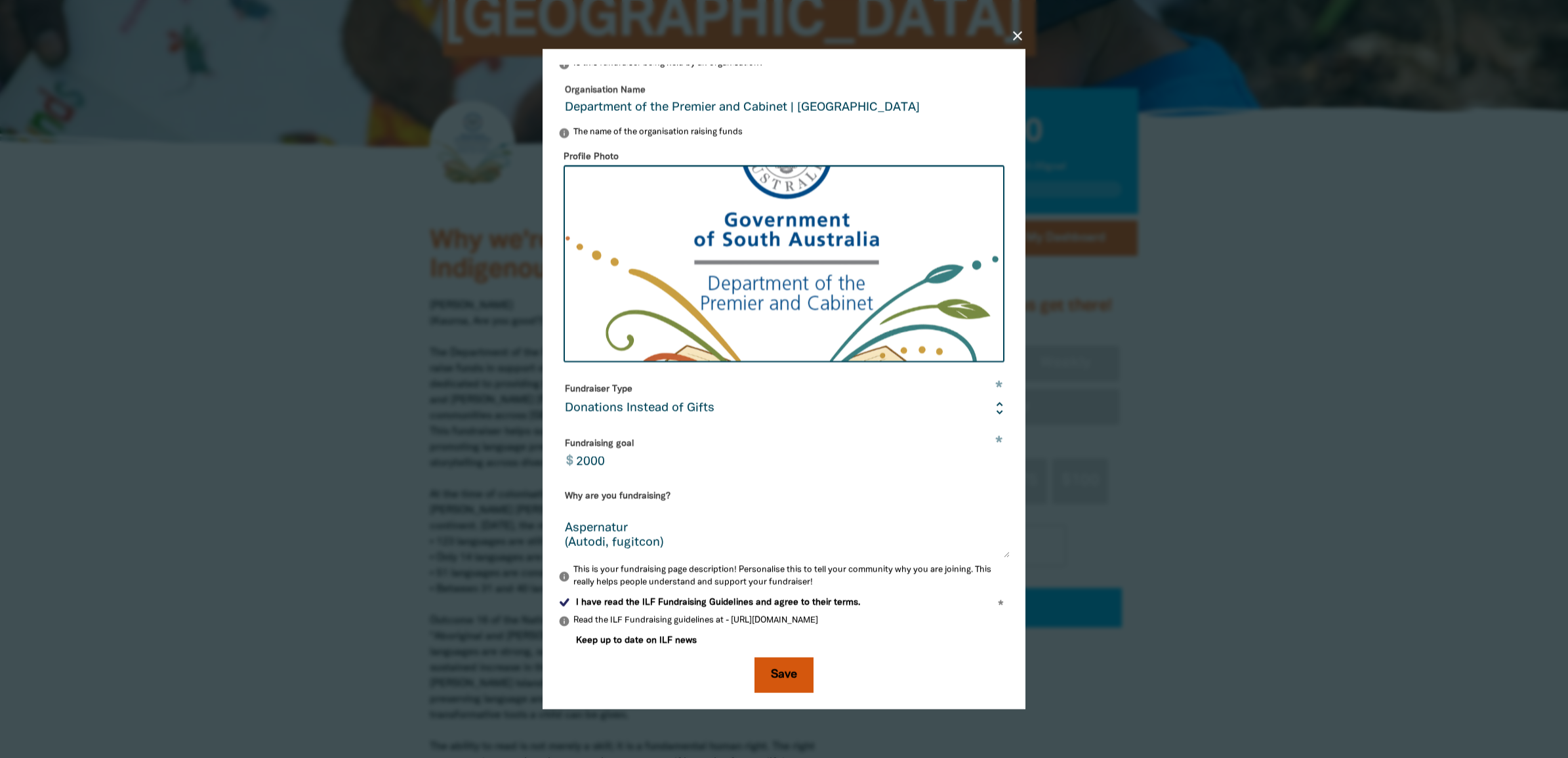
type textarea "Niina Marni (Kaurna, Are you good?) In support of Indigenous Literacy Day, empl…"
click at [761, 606] on button "Save" at bounding box center [784, 676] width 59 height 35
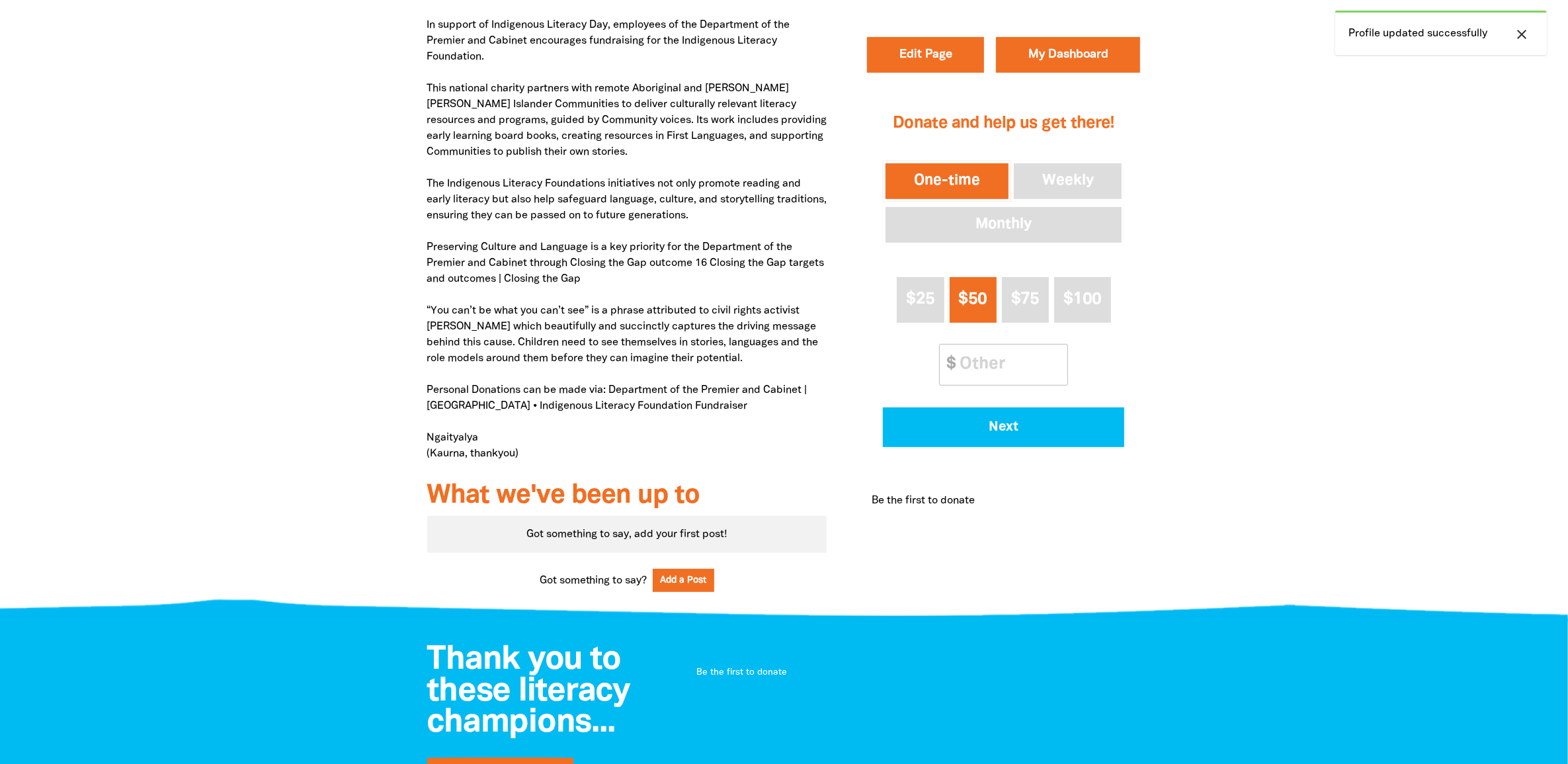
scroll to position [496, 0]
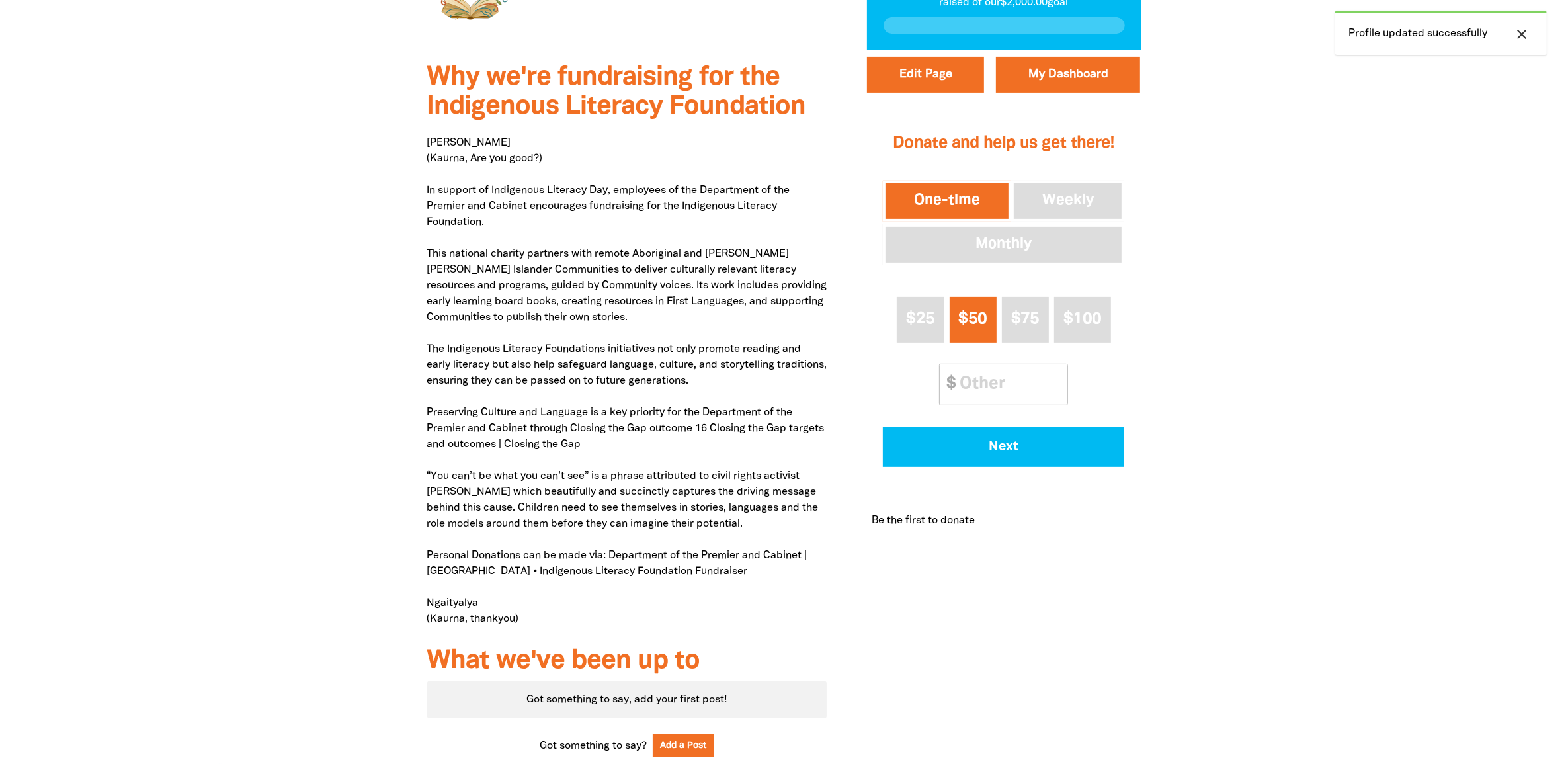
drag, startPoint x: 446, startPoint y: 180, endPoint x: 670, endPoint y: 180, distance: 224.0
click at [670, 180] on p "Niina Marni (Kaurna, Are you good?) In support of Indigenous Literacy Day, empl…" at bounding box center [627, 380] width 400 height 492
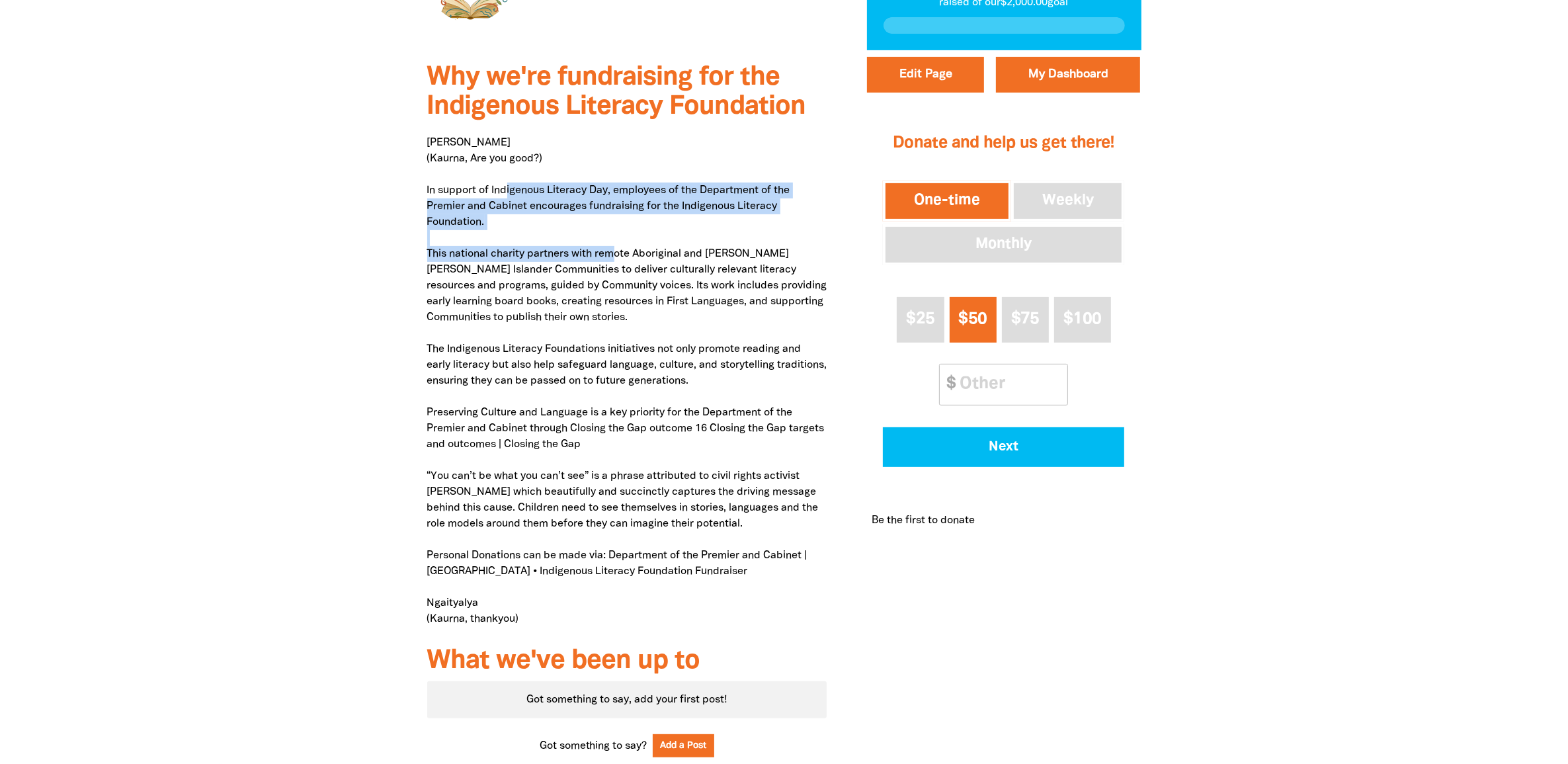
drag, startPoint x: 509, startPoint y: 189, endPoint x: 613, endPoint y: 249, distance: 120.1
click at [613, 249] on p "Niina Marni (Kaurna, Are you good?) In support of Indigenous Literacy Day, empl…" at bounding box center [627, 380] width 400 height 492
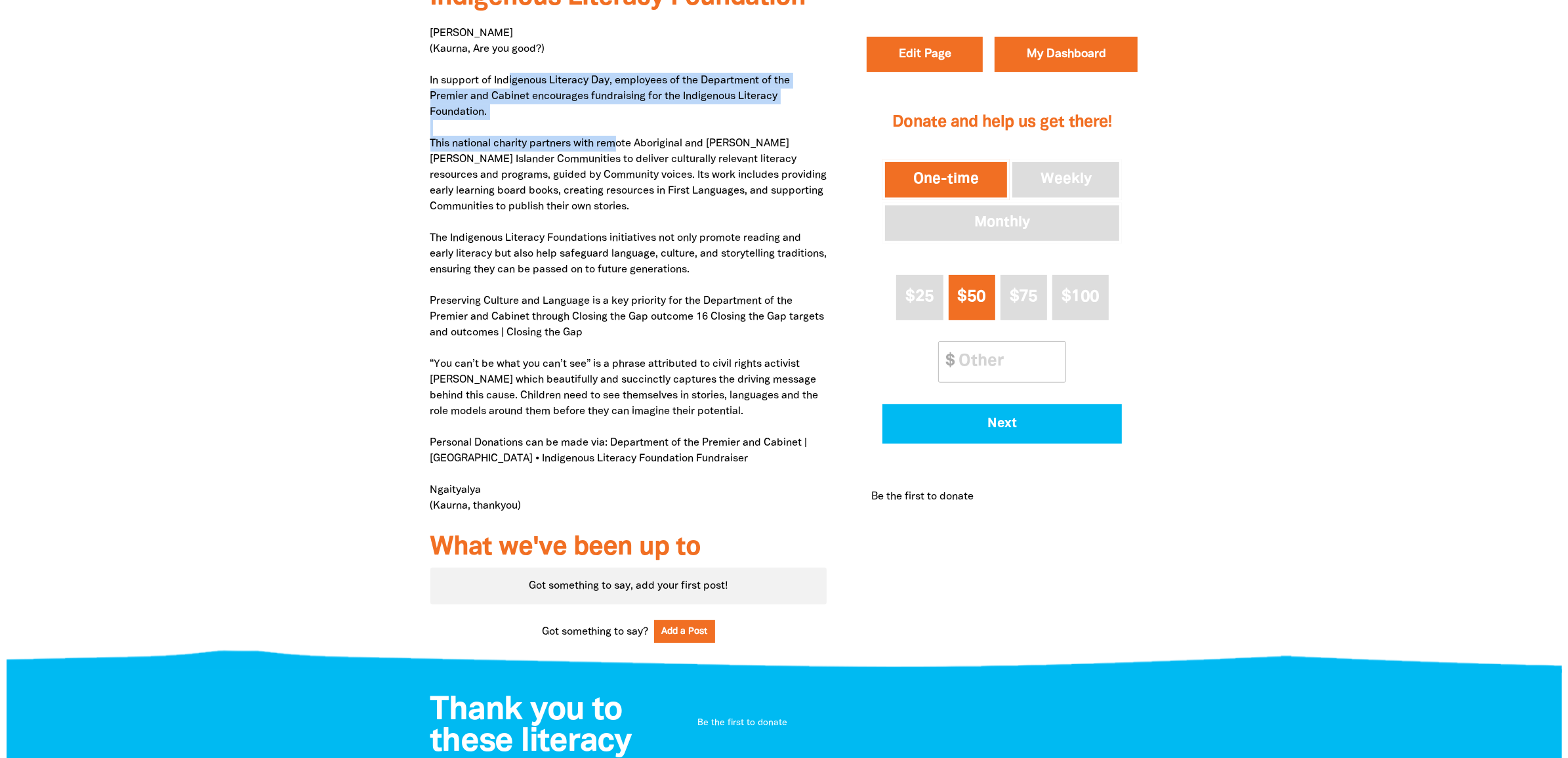
scroll to position [328, 0]
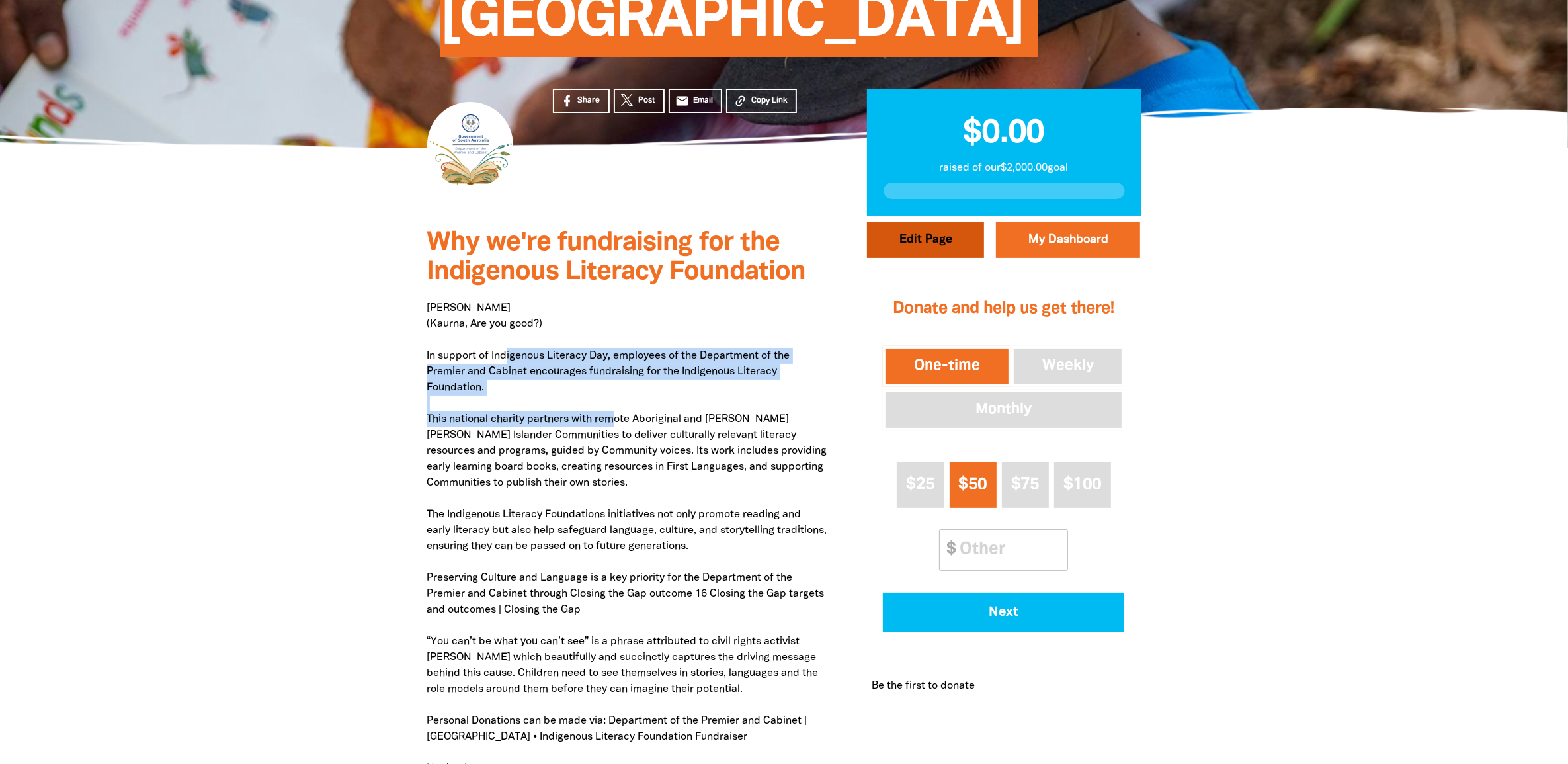
click at [930, 251] on button "Edit Page" at bounding box center [925, 240] width 117 height 36
select select "Yes"
select select "Gifts"
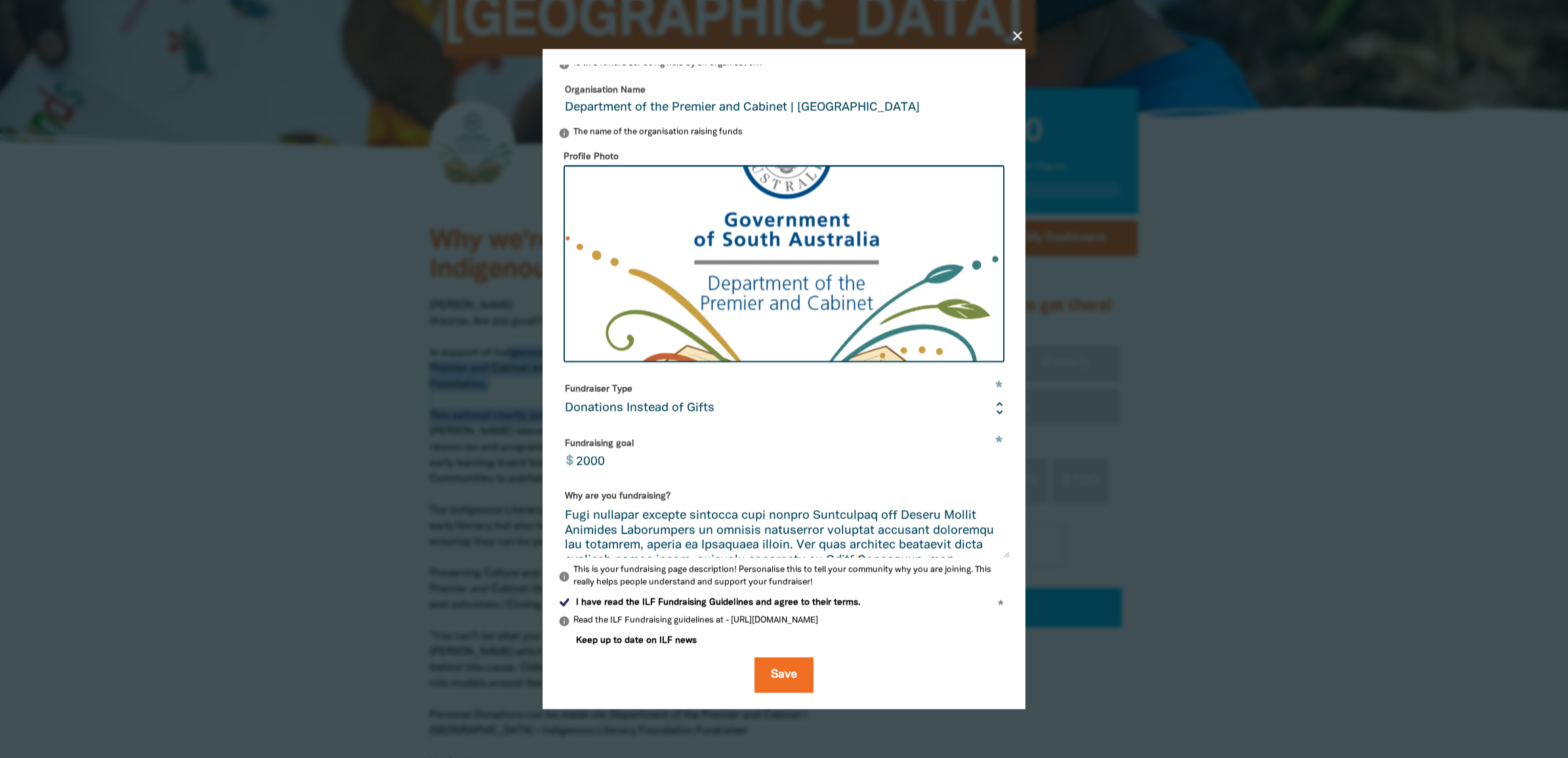
scroll to position [246, 0]
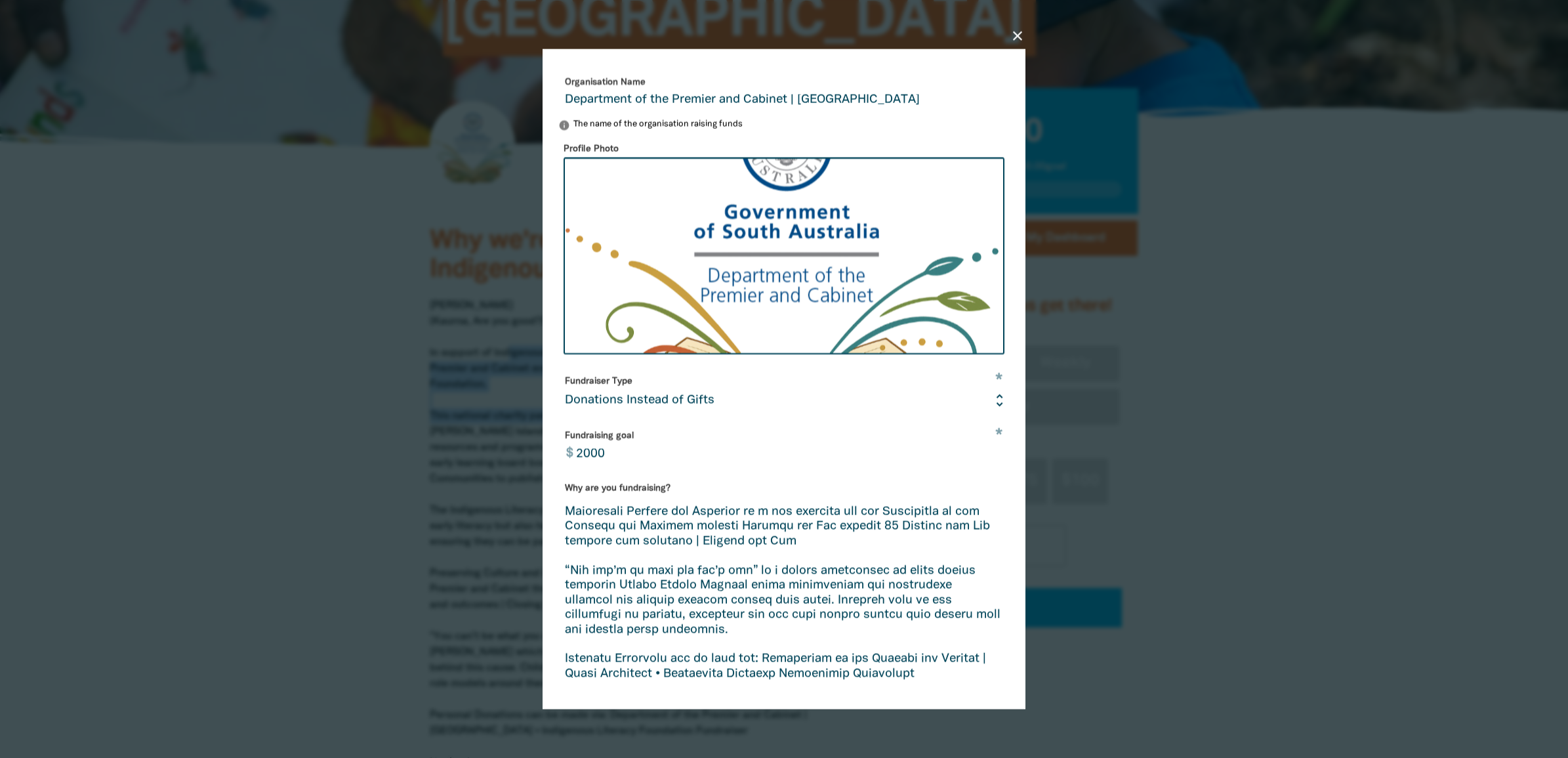
drag, startPoint x: 992, startPoint y: 548, endPoint x: 1022, endPoint y: 721, distance: 175.6
click at [1022, 606] on div "close Edit your profile * Your fundraising page name Department of the Premier …" at bounding box center [784, 378] width 525 height 735
drag, startPoint x: 888, startPoint y: 559, endPoint x: 917, endPoint y: 550, distance: 30.4
click at [917, 550] on textarea "Why are you fundraising?" at bounding box center [784, 612] width 452 height 222
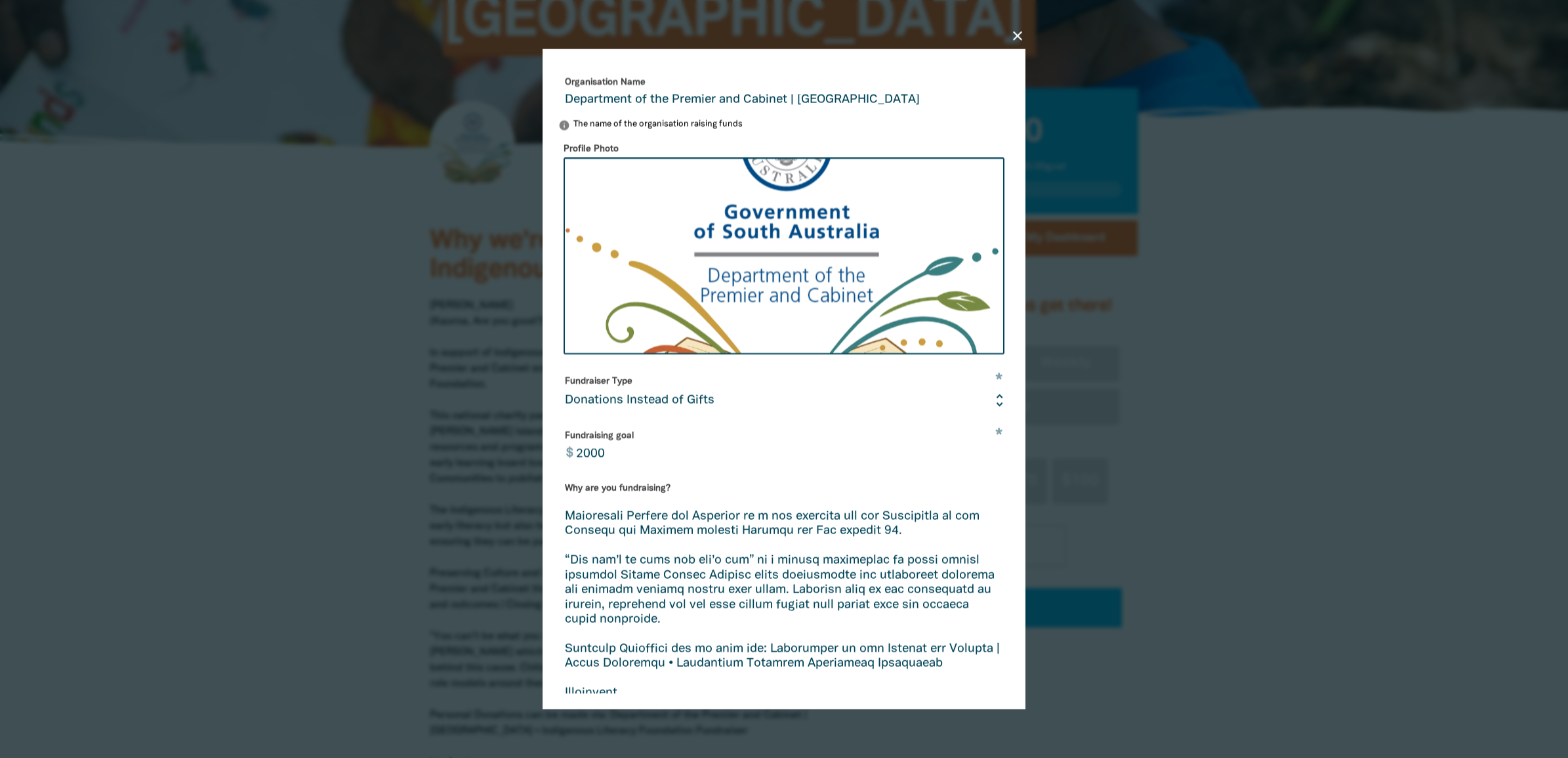
scroll to position [270, 0]
drag, startPoint x: 962, startPoint y: 662, endPoint x: 559, endPoint y: 648, distance: 403.2
click at [559, 606] on textarea "Why are you fundraising?" at bounding box center [784, 612] width 452 height 222
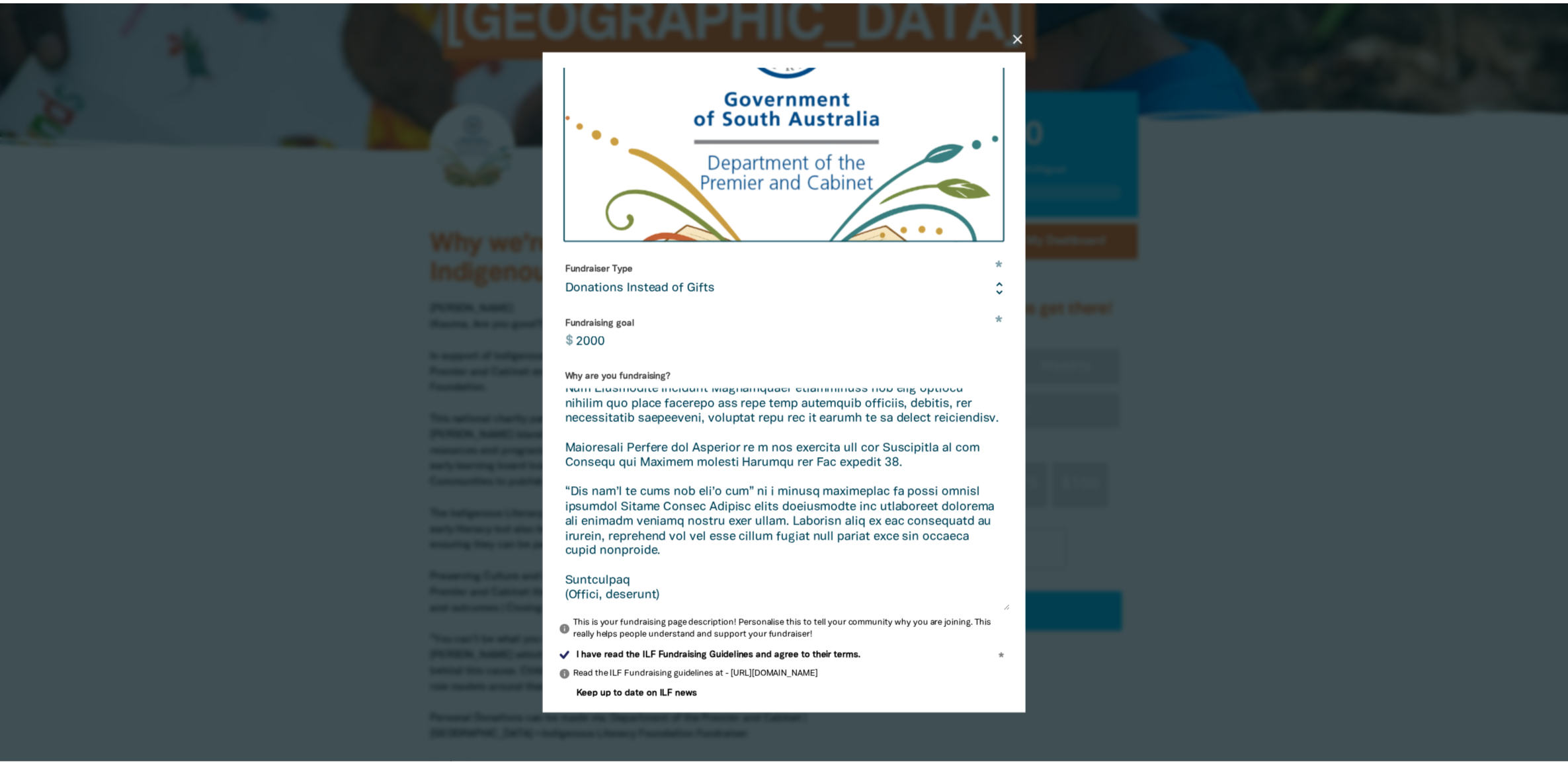
scroll to position [329, 0]
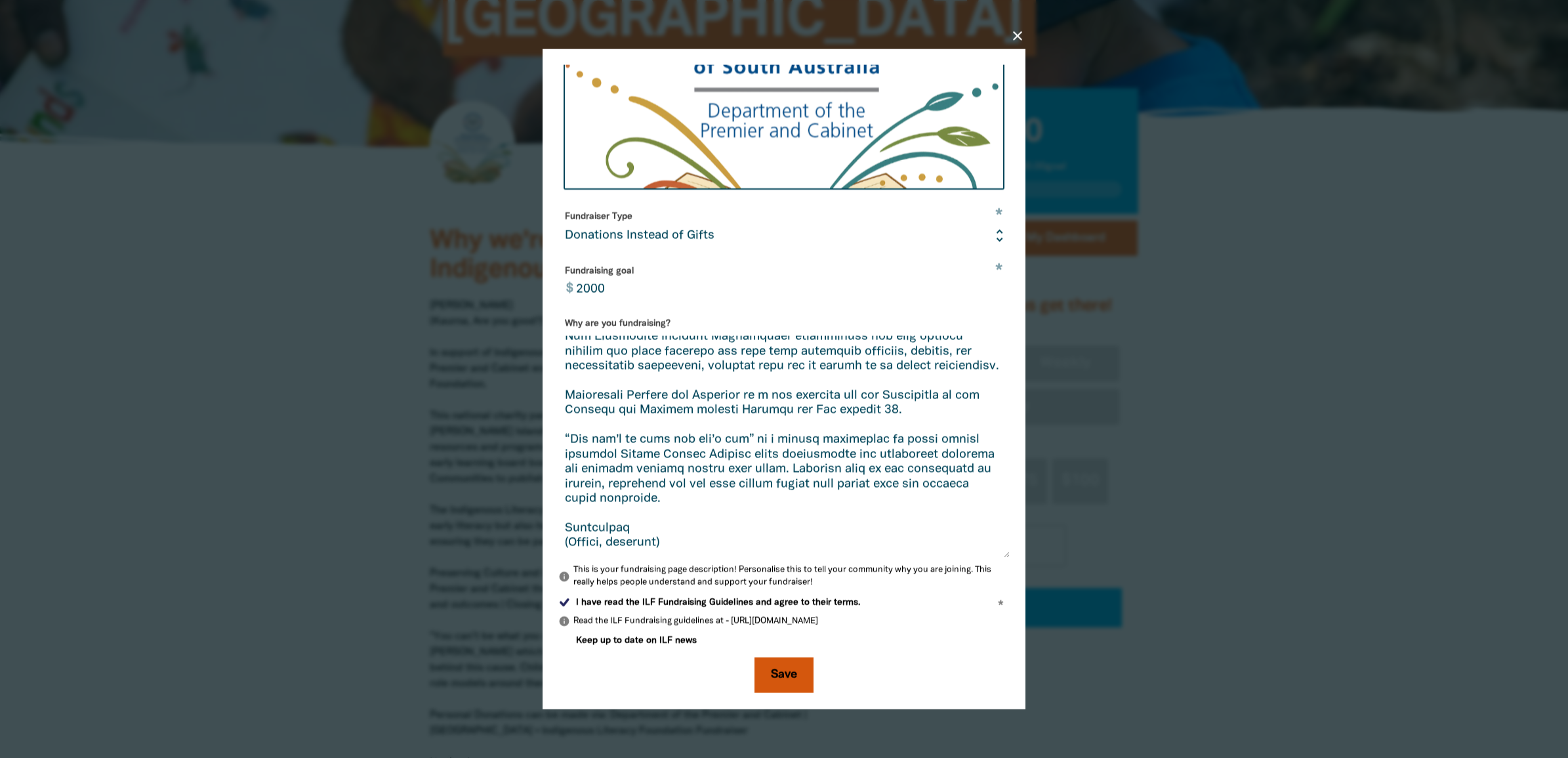
type textarea "Niina Marni (Kaurna, Are you good?) In support of Indigenous Literacy Day, empl…"
click at [792, 606] on button "Save" at bounding box center [784, 676] width 59 height 35
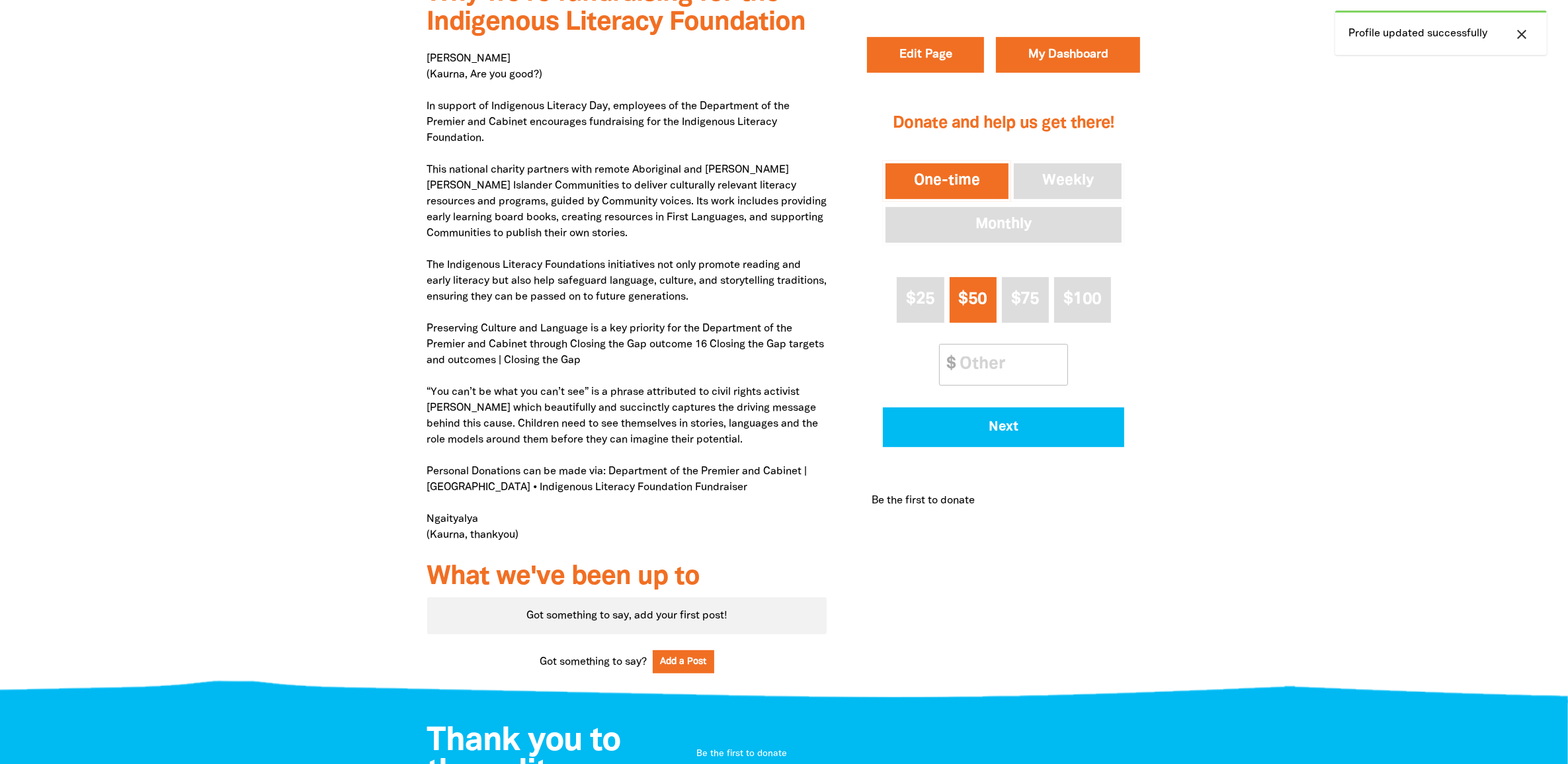
scroll to position [579, 0]
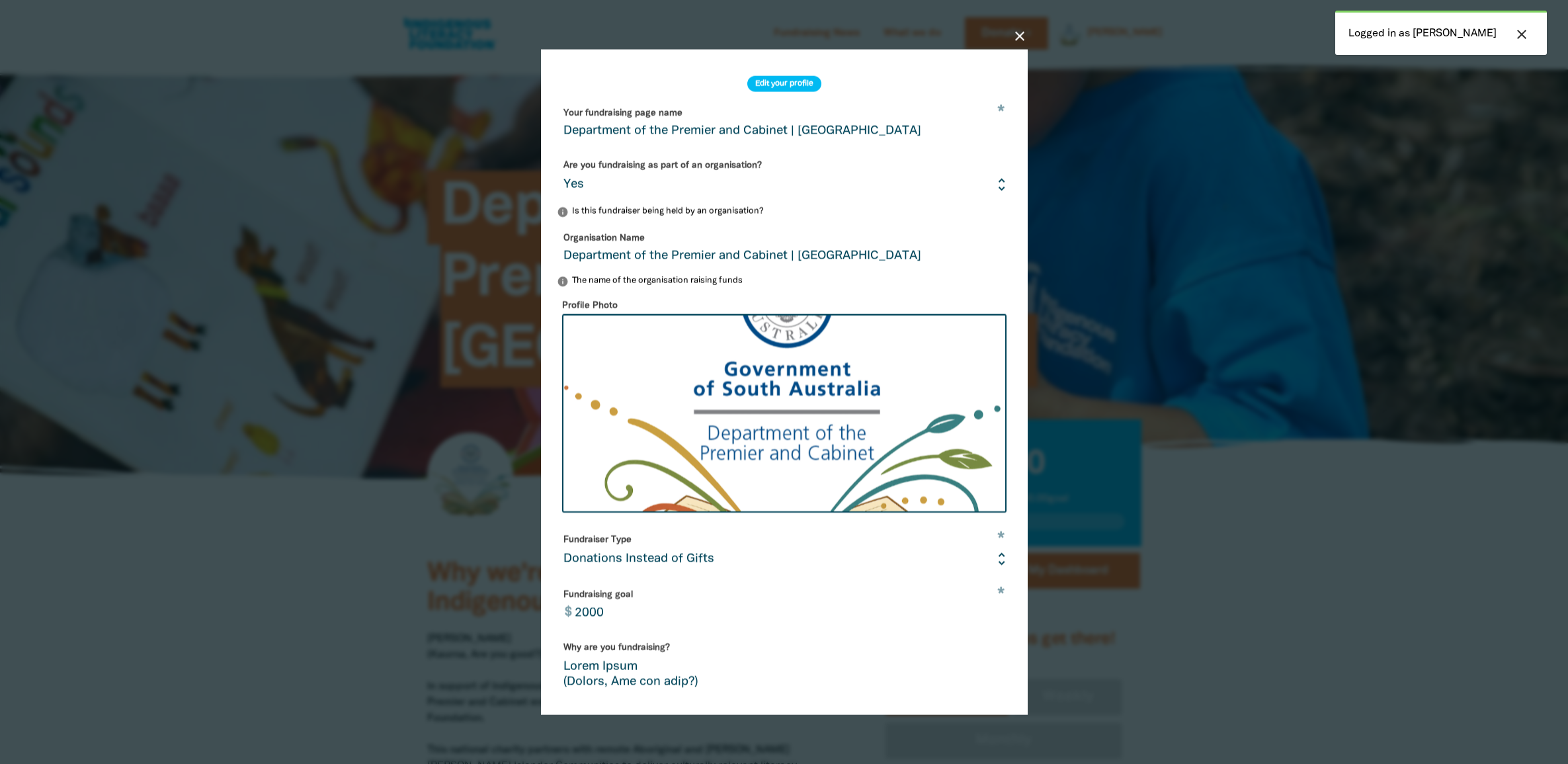
select select "Yes"
select select "Gifts"
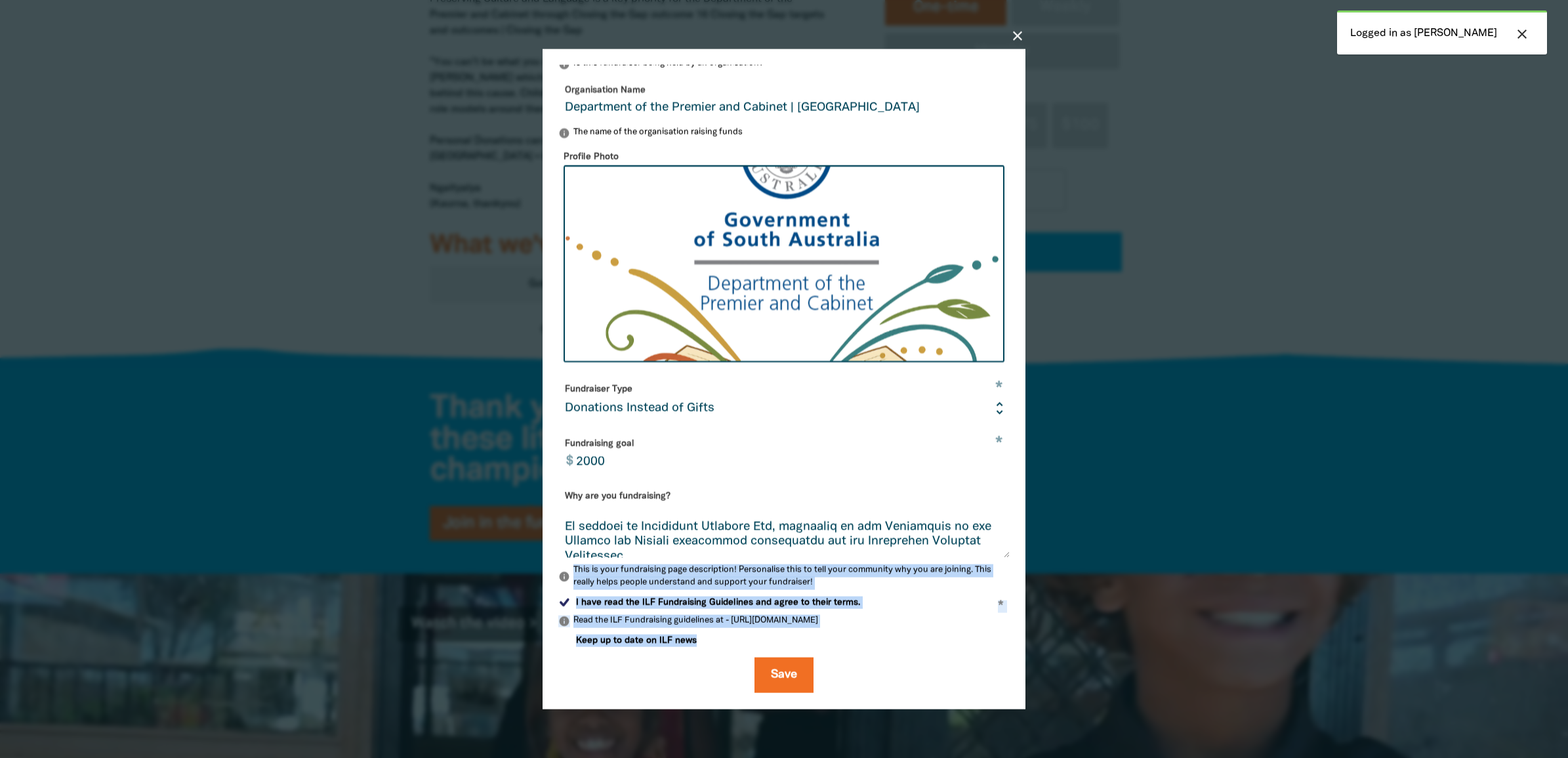
scroll to position [155, 0]
drag, startPoint x: 993, startPoint y: 559, endPoint x: 1012, endPoint y: 743, distance: 185.0
click at [1012, 743] on div "close Edit your profile * Your fundraising page name Department of the Premier …" at bounding box center [784, 378] width 525 height 735
drag, startPoint x: 1012, startPoint y: 743, endPoint x: 990, endPoint y: 551, distance: 193.3
click at [990, 551] on textarea "Why are you fundraising?" at bounding box center [784, 533] width 452 height 49
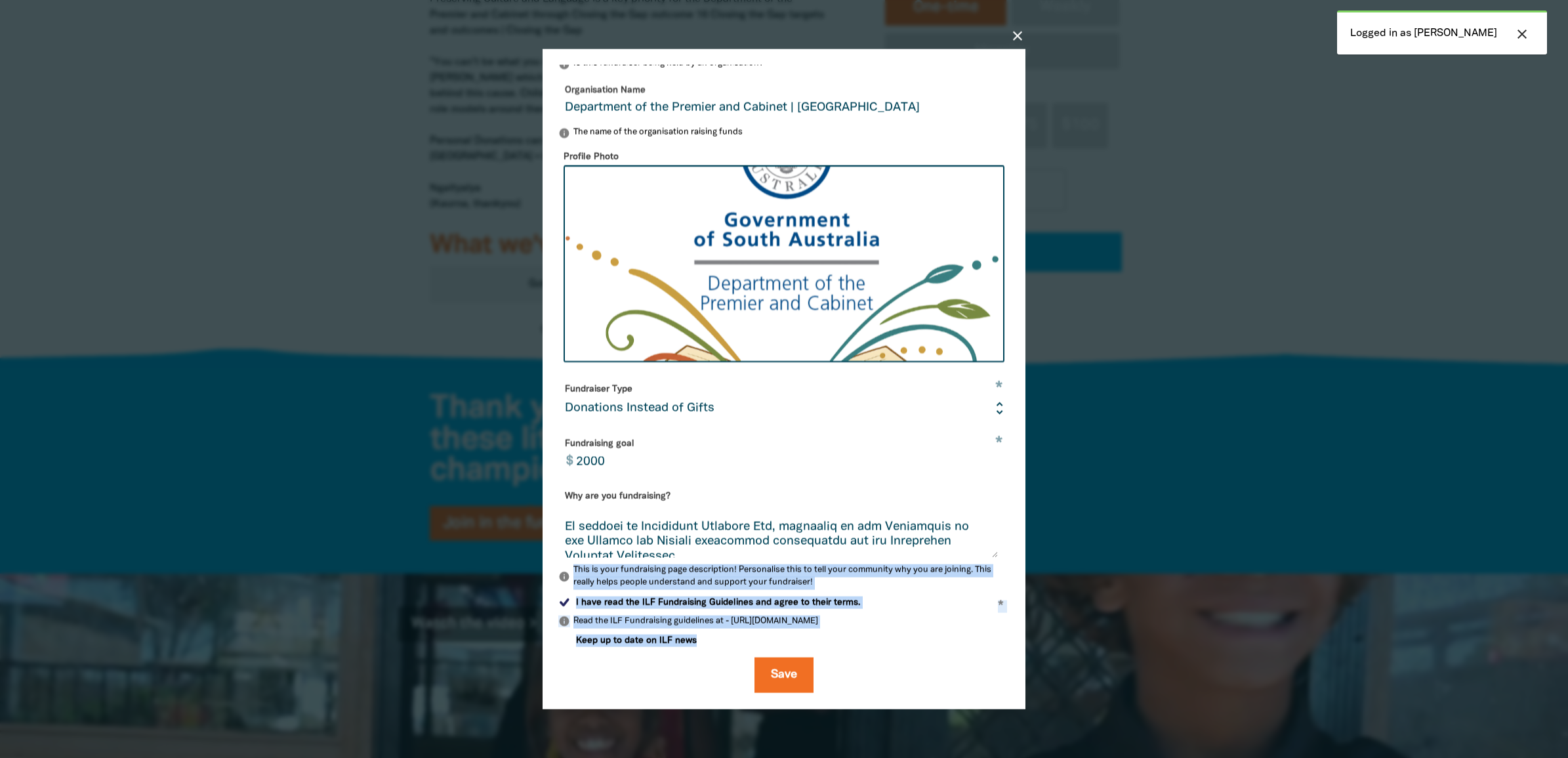
drag, startPoint x: 990, startPoint y: 551, endPoint x: 995, endPoint y: 559, distance: 9.4
click at [995, 559] on div "Why are you fundraising? info This is your fundraising page description! Person…" at bounding box center [784, 538] width 452 height 104
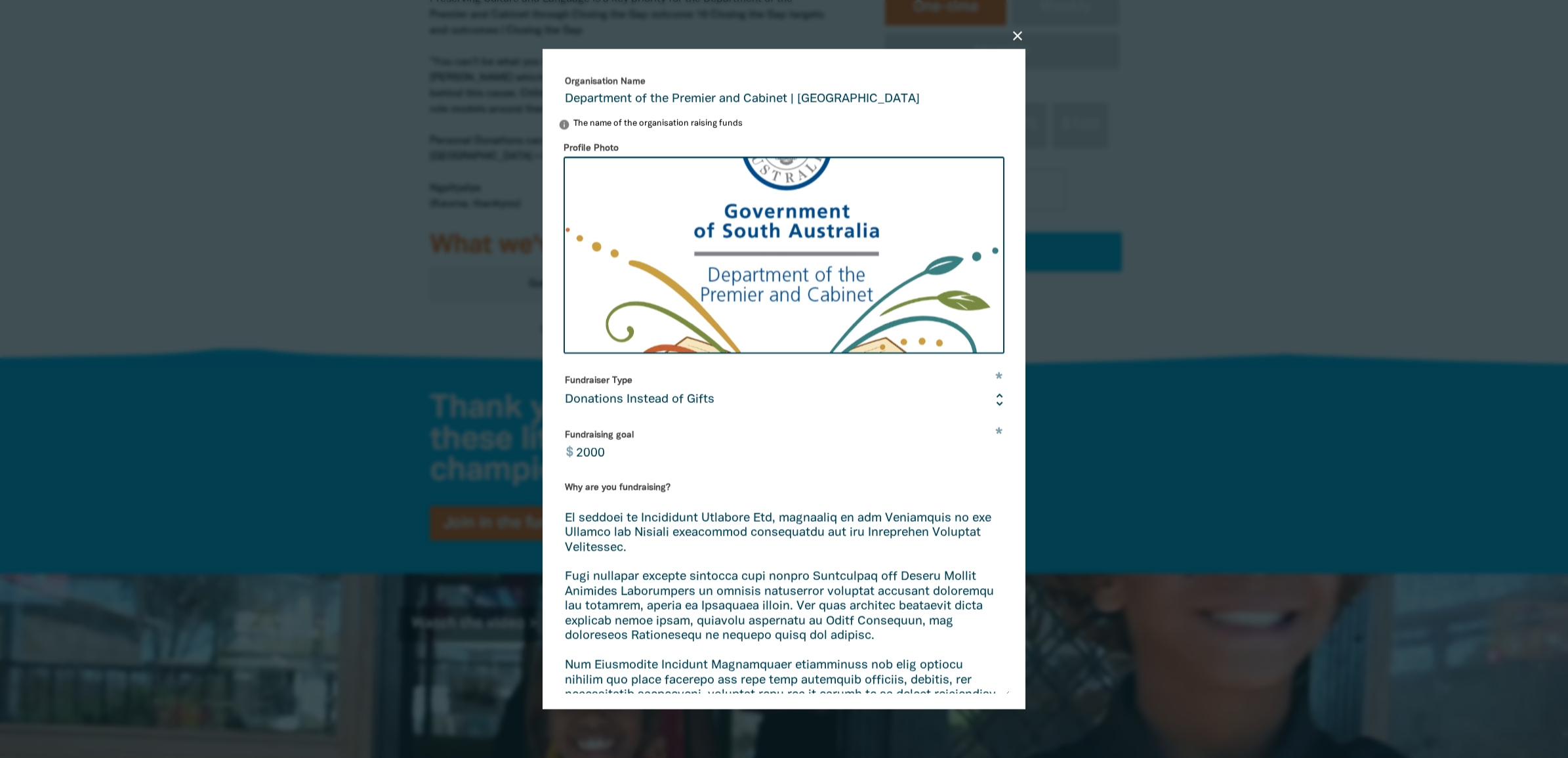
drag, startPoint x: 991, startPoint y: 551, endPoint x: 982, endPoint y: 664, distance: 113.4
click at [1028, 699] on div "close Edit your profile * Your fundraising page name Department of the Premier …" at bounding box center [784, 378] width 525 height 735
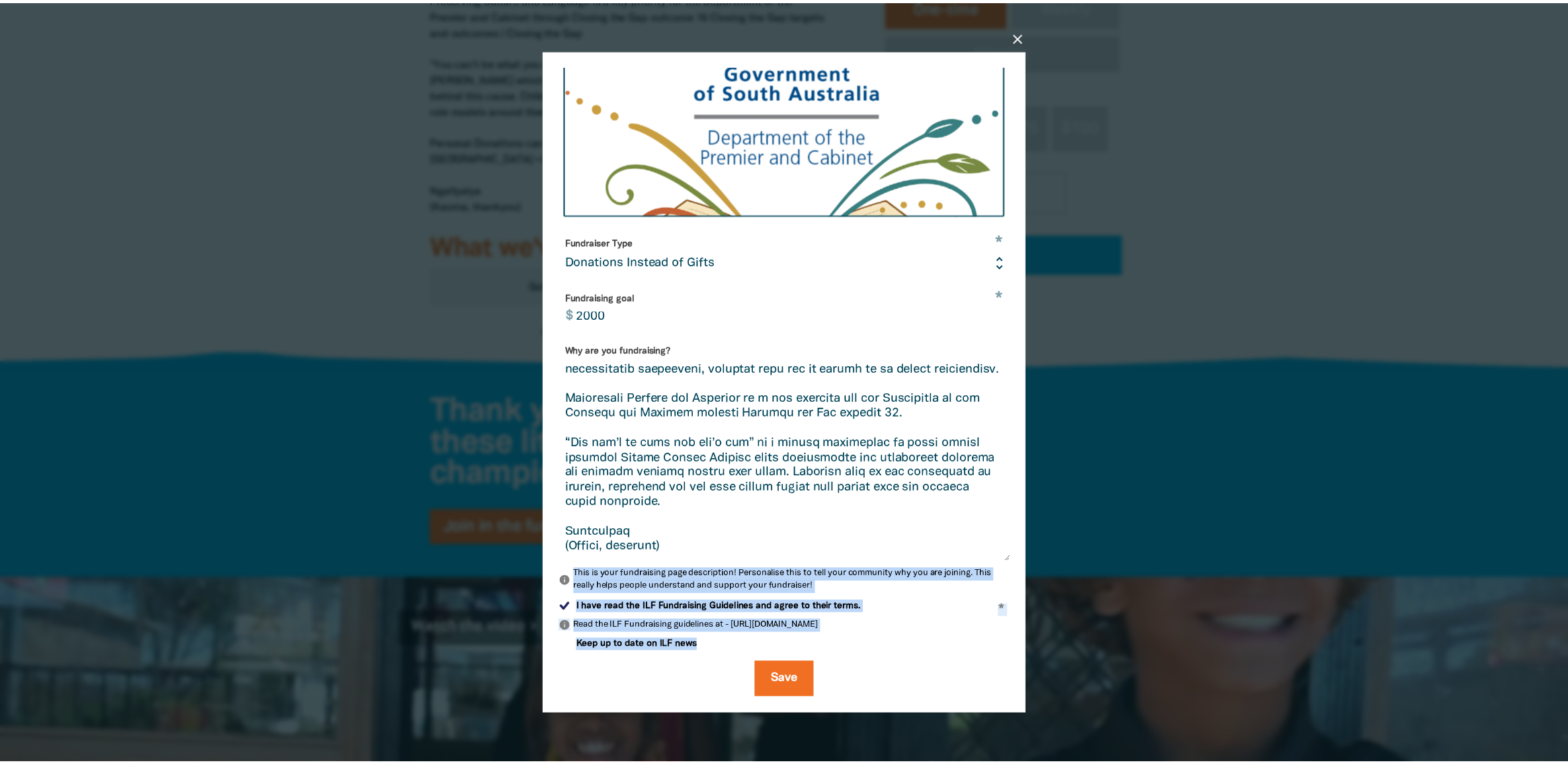
scroll to position [305, 0]
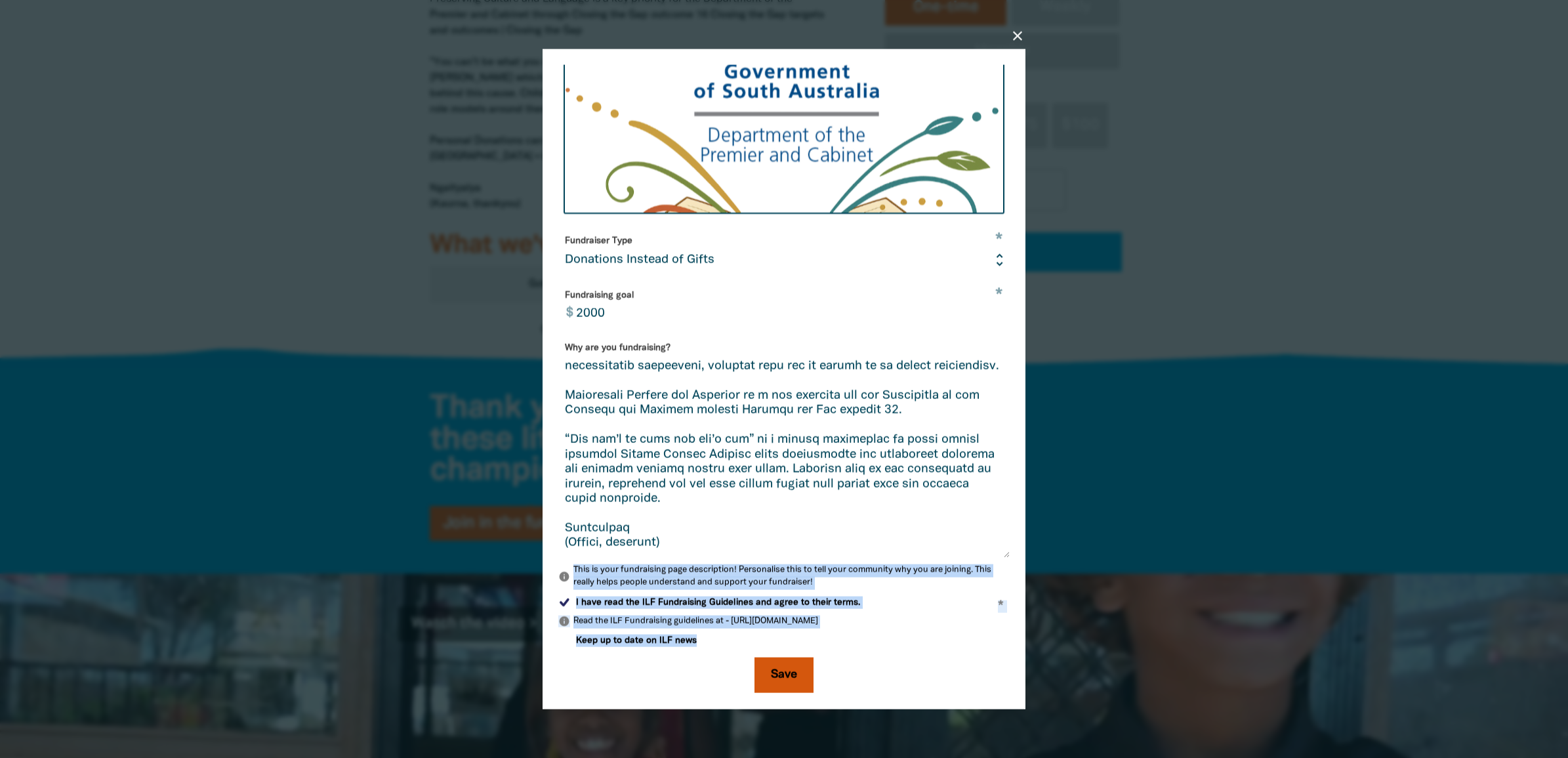
click at [775, 668] on button "Save" at bounding box center [784, 676] width 59 height 35
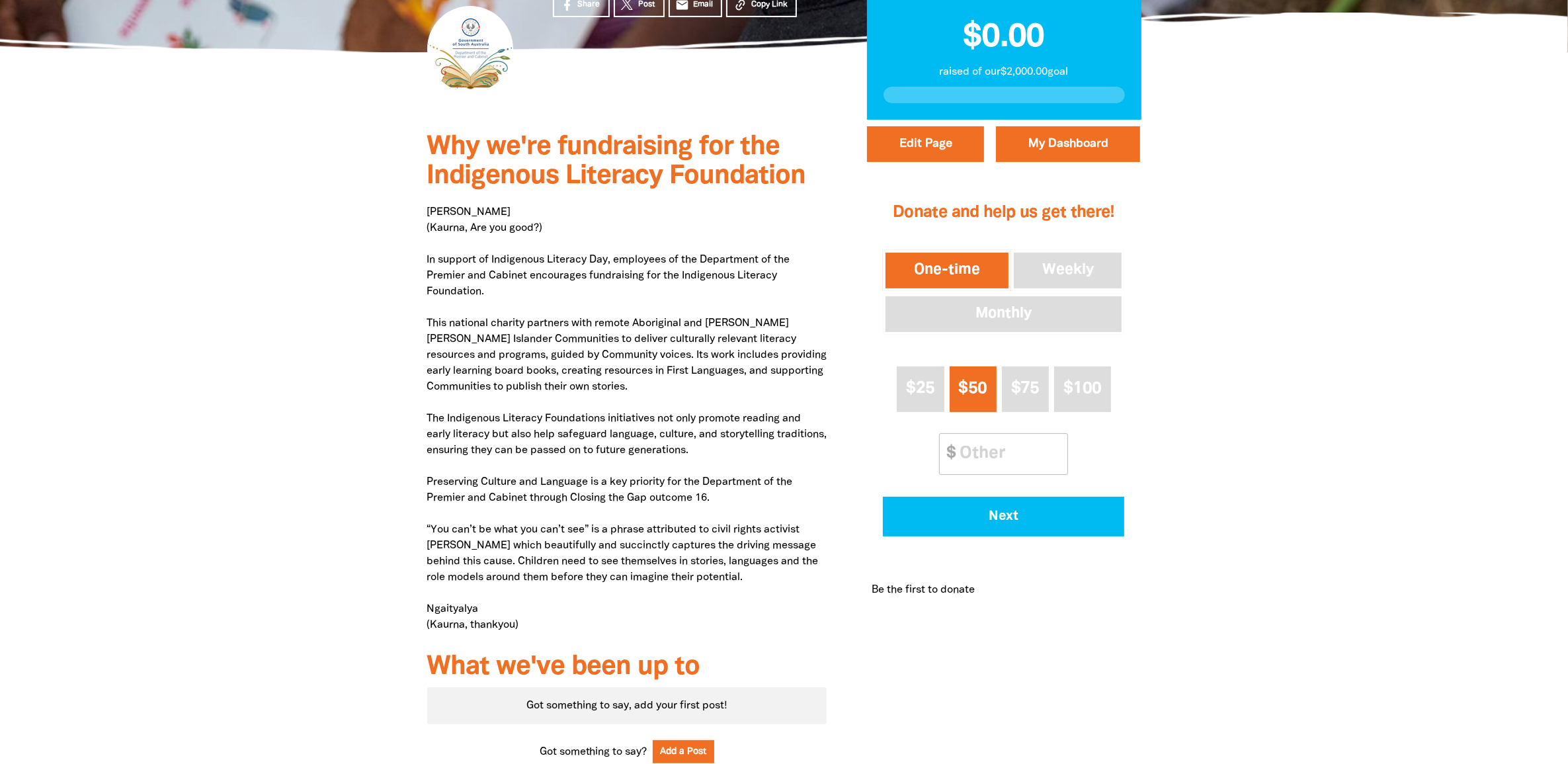
scroll to position [420, 0]
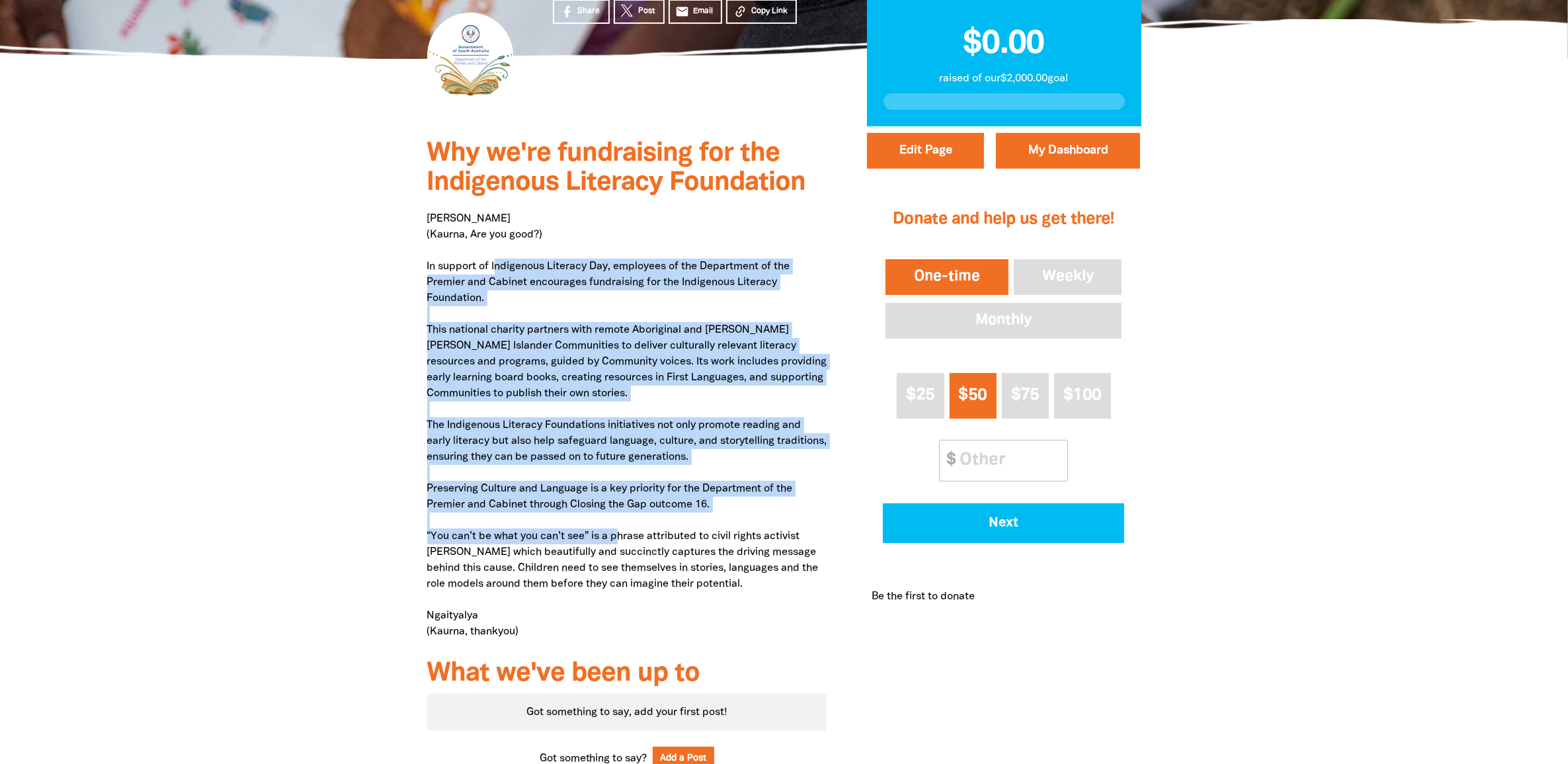
drag, startPoint x: 497, startPoint y: 268, endPoint x: 618, endPoint y: 539, distance: 296.8
click at [618, 539] on p "Niina Marni (Kaurna, Are you good?) In support of Indigenous Literacy Day, empl…" at bounding box center [627, 425] width 400 height 429
click at [946, 160] on button "Edit Page" at bounding box center [925, 150] width 117 height 36
select select "Yes"
select select "Gifts"
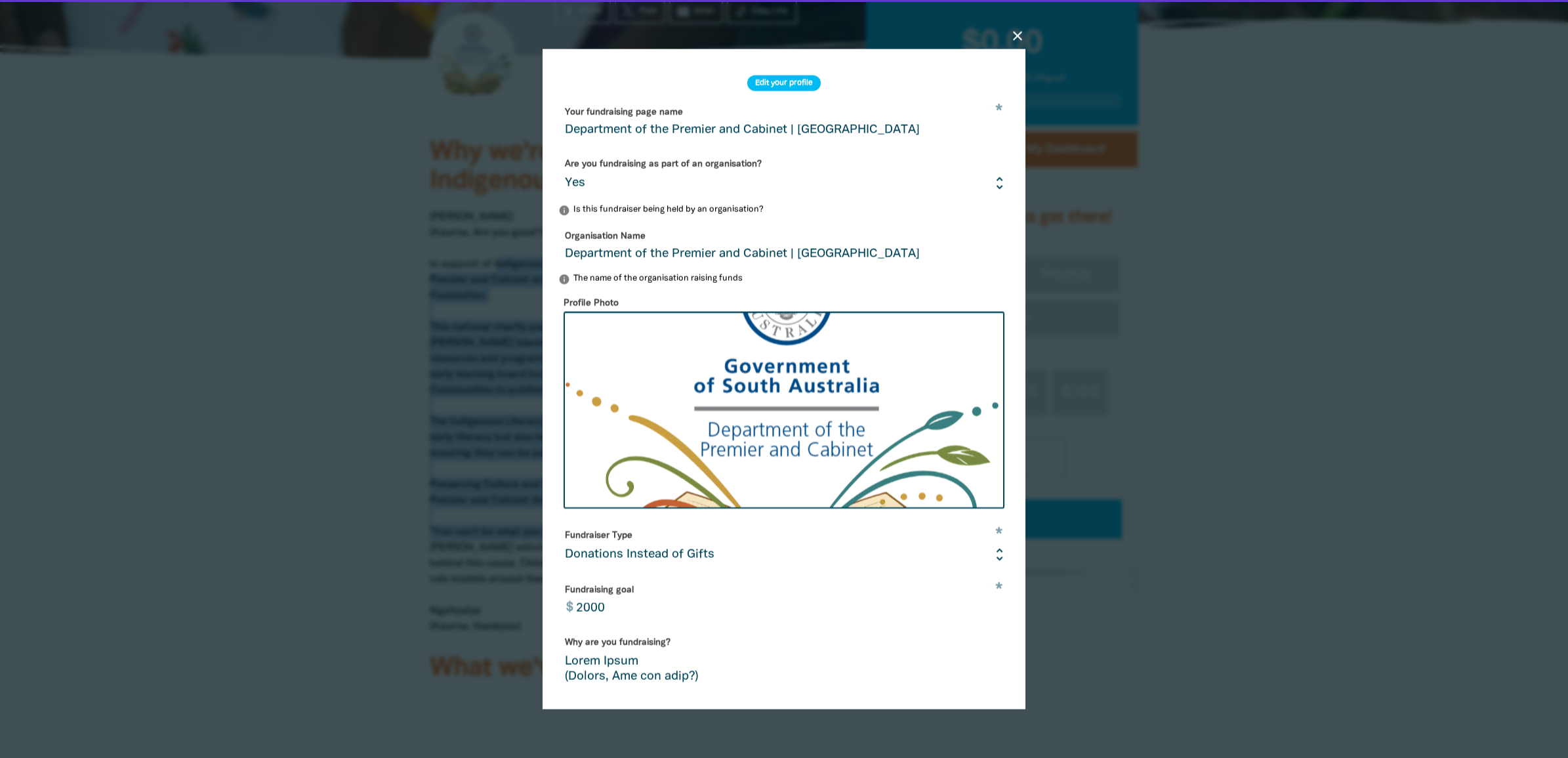
scroll to position [154, 0]
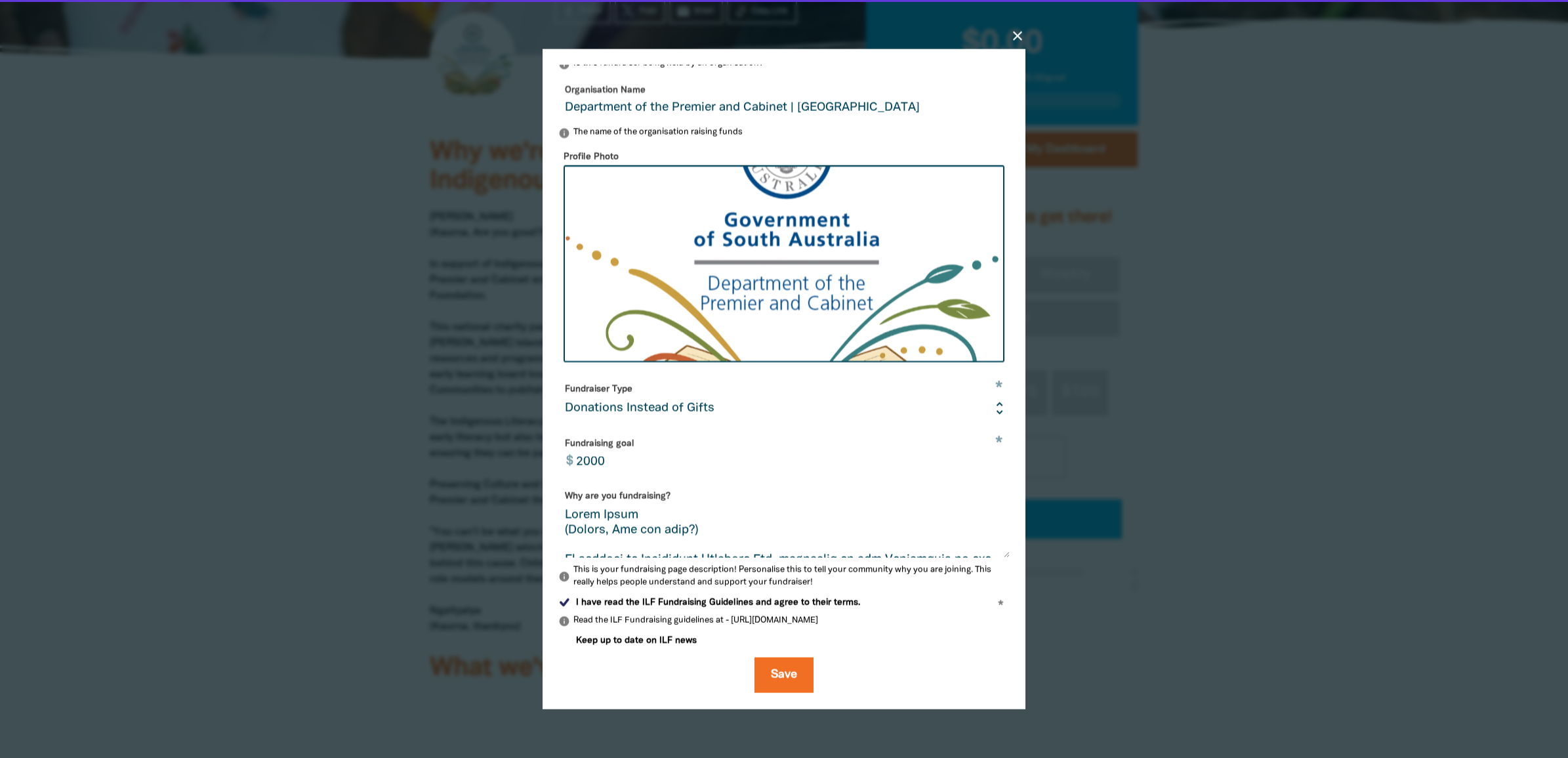
click at [753, 578] on p "info This is your fundraising page description! Personalise this to tell your c…" at bounding box center [784, 577] width 452 height 26
click at [747, 506] on div "Why are you fundraising?" at bounding box center [784, 522] width 452 height 73
click at [747, 507] on div "Why are you fundraising?" at bounding box center [784, 522] width 452 height 73
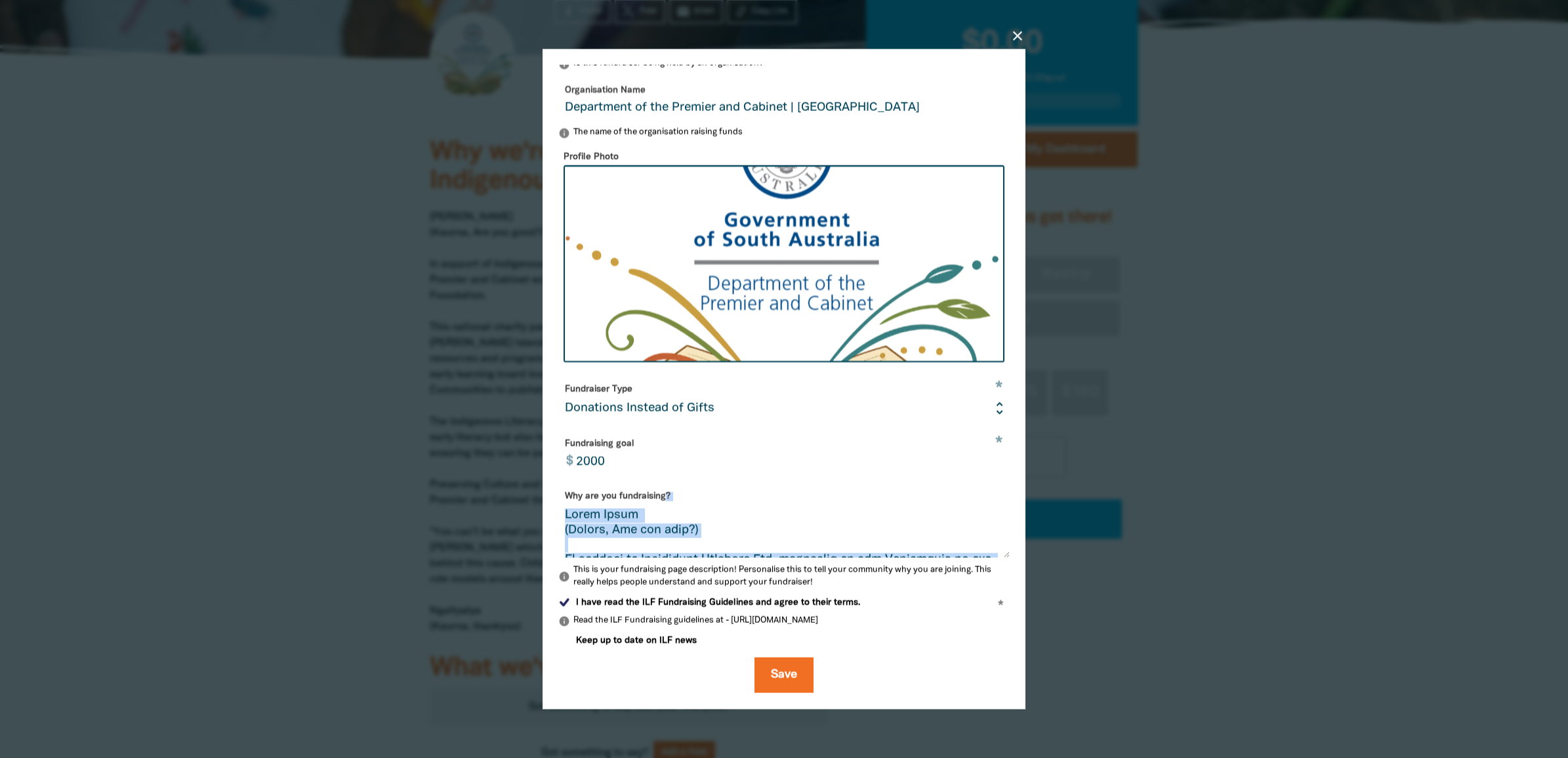
copy div "? Niina Marni (Kaurna, Are you good?) In support of Indigenous Literacy Day, em…"
click at [717, 537] on textarea "Why are you fundraising?" at bounding box center [784, 533] width 452 height 49
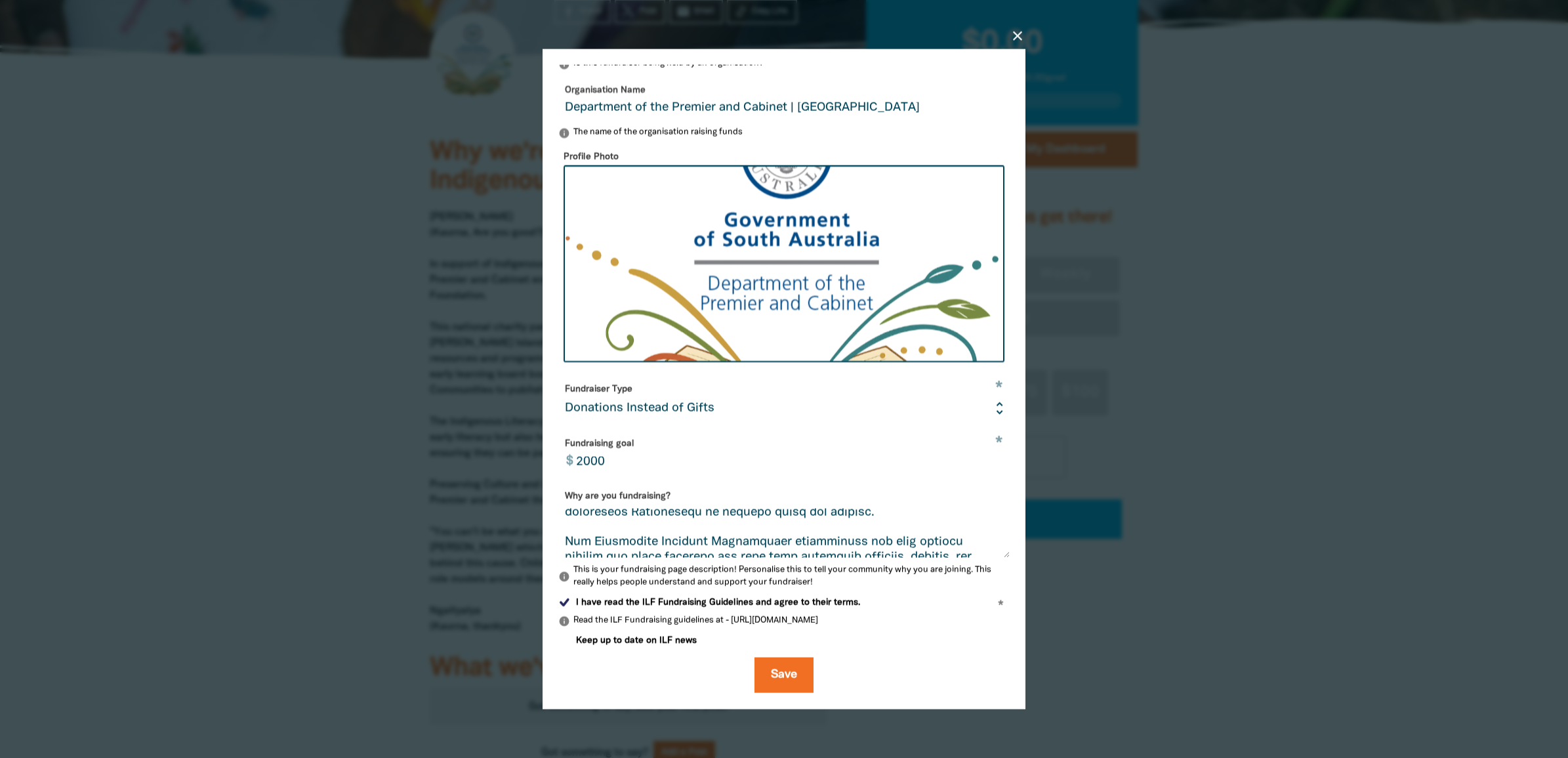
scroll to position [399, 0]
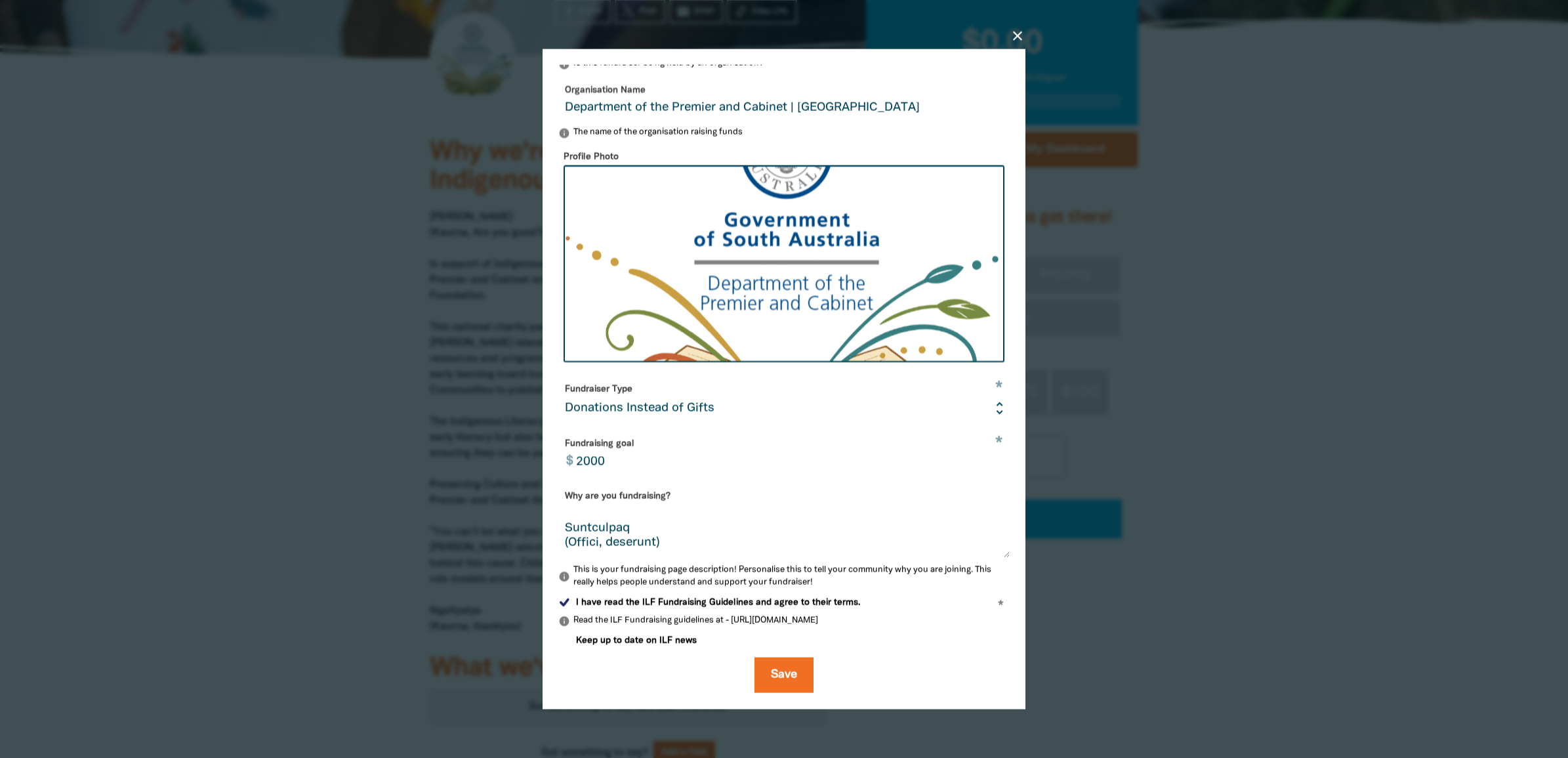
click at [717, 537] on textarea "Why are you fundraising?" at bounding box center [784, 533] width 452 height 49
paste textarea "This fundraiser is open to employees of the Department of the Premier and Cabin…"
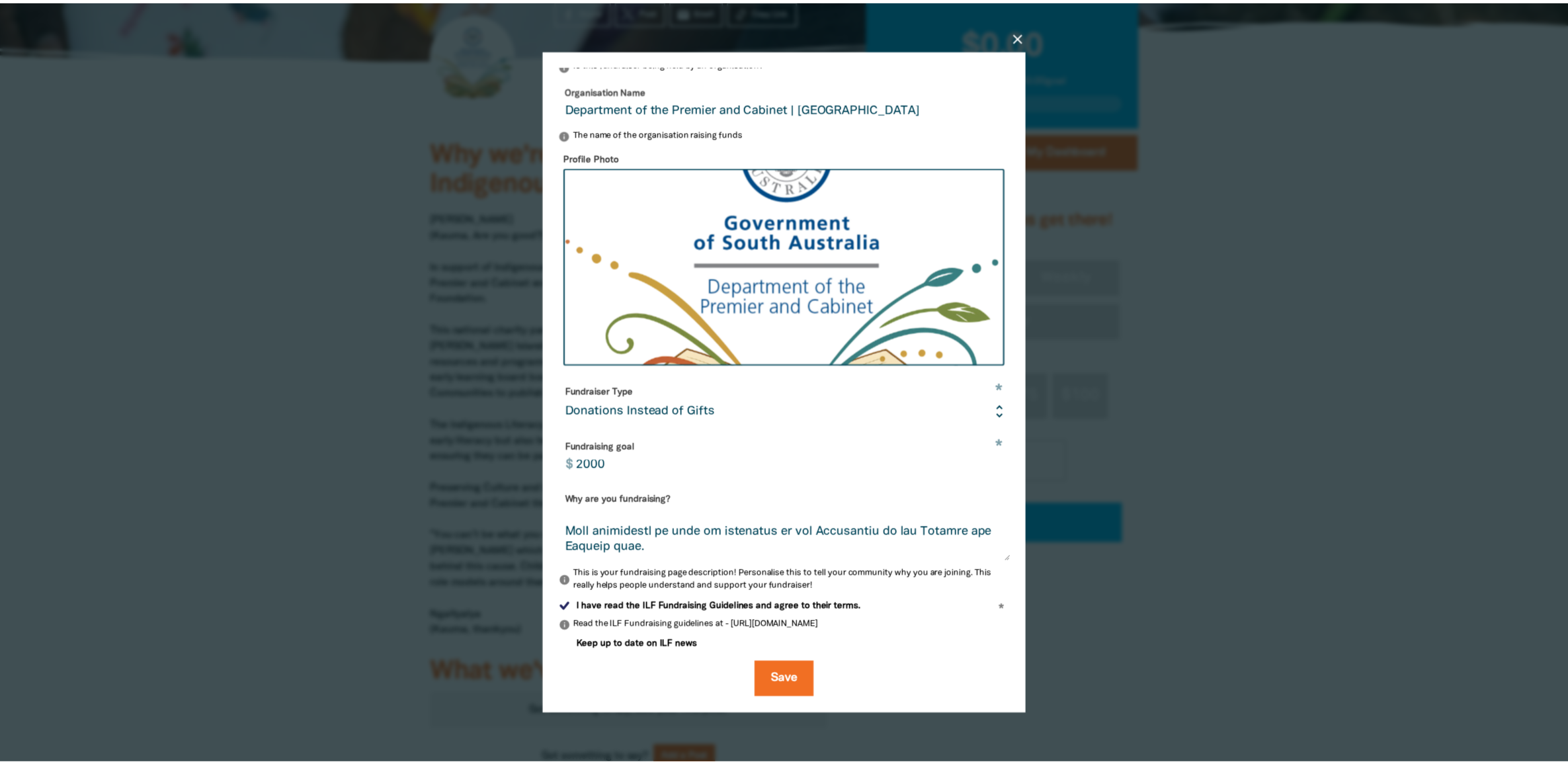
scroll to position [425, 0]
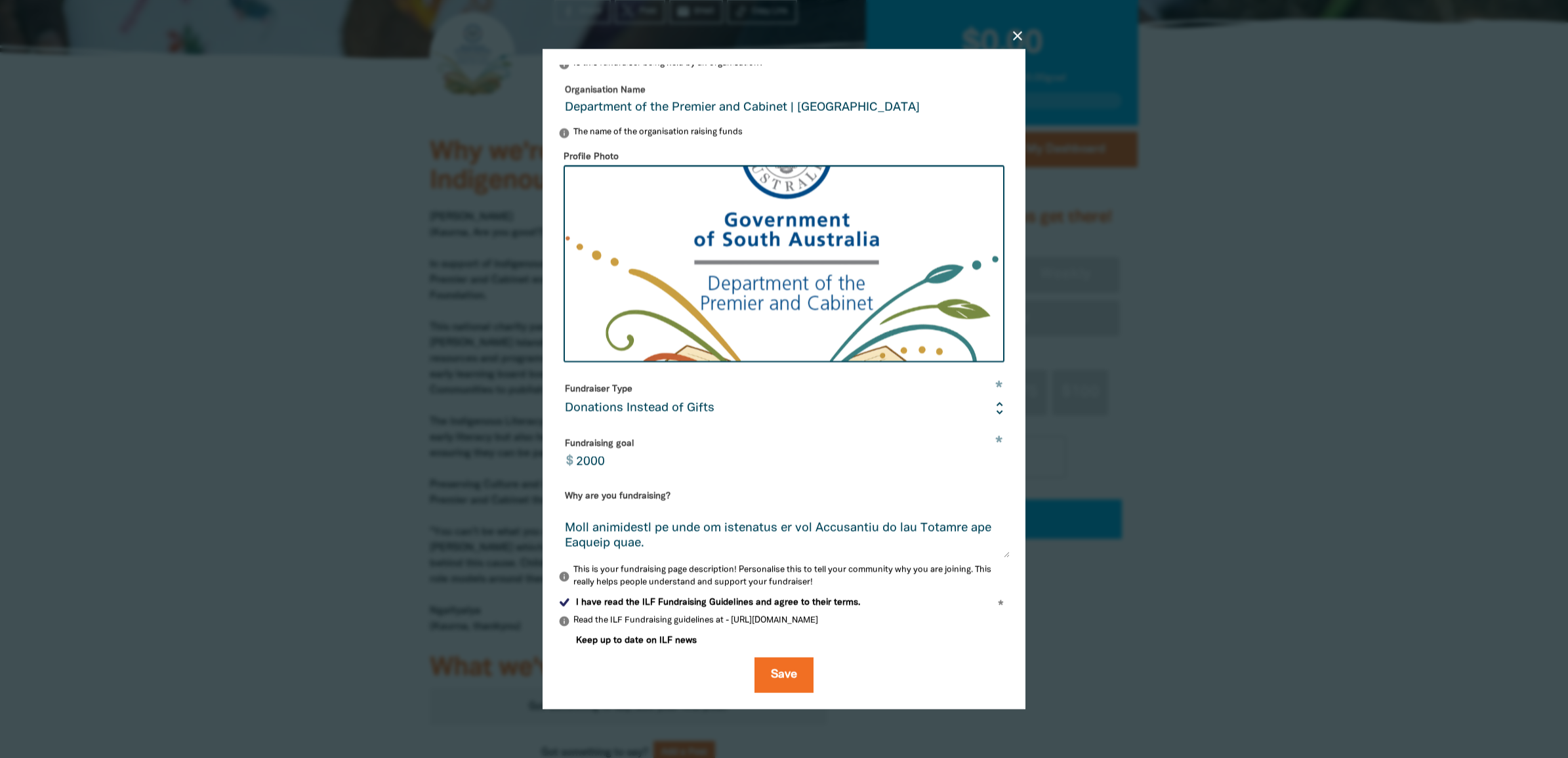
click at [568, 535] on textarea "Why are you fundraising?" at bounding box center [784, 533] width 452 height 49
click at [562, 530] on textarea "Why are you fundraising?" at bounding box center [784, 533] width 452 height 49
type textarea "Niina Marni (Kaurna, Are you good?) In support of Indigenous Literacy Day, empl…"
click at [784, 673] on button "Save" at bounding box center [784, 676] width 59 height 35
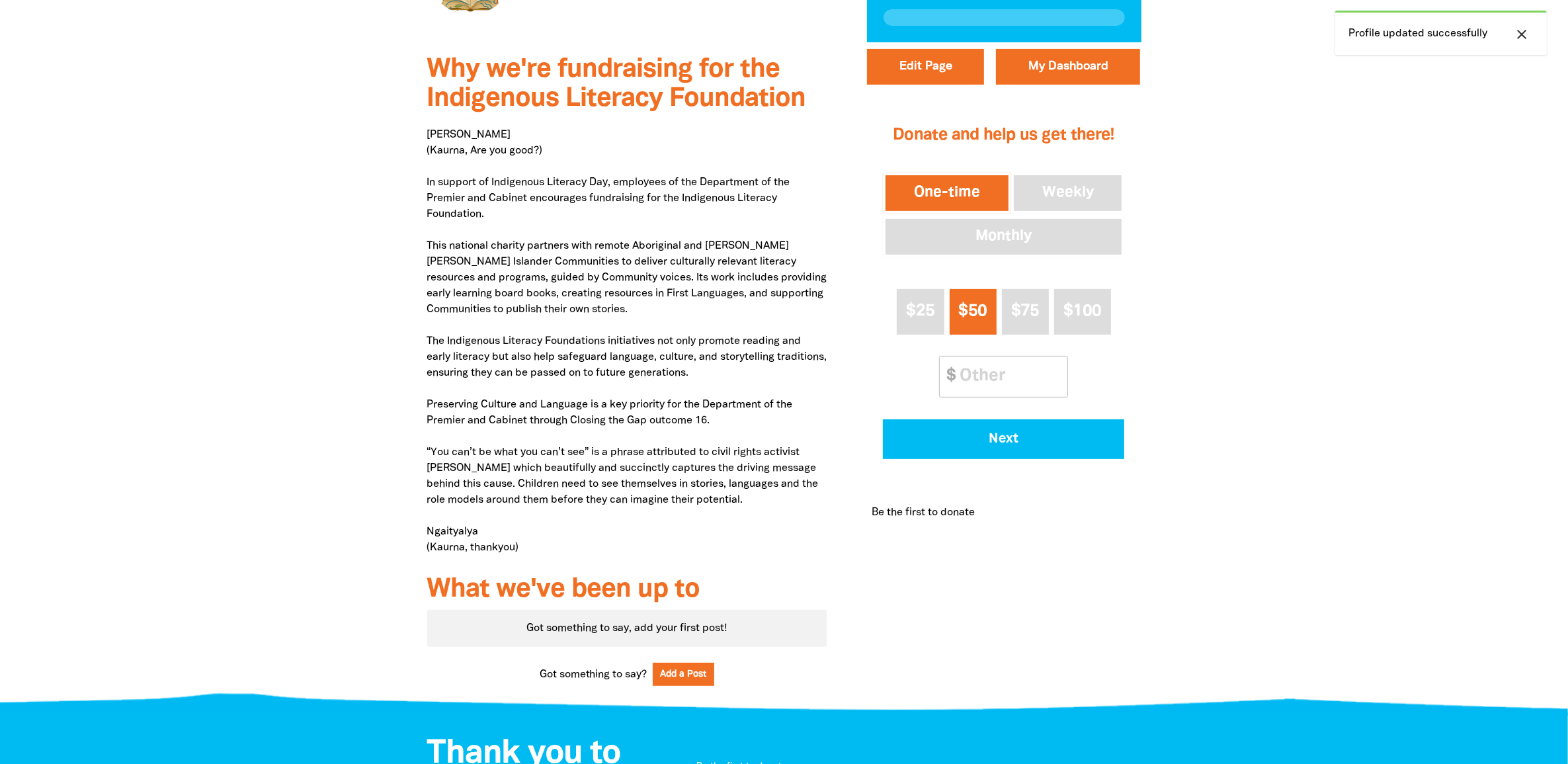
scroll to position [668, 0]
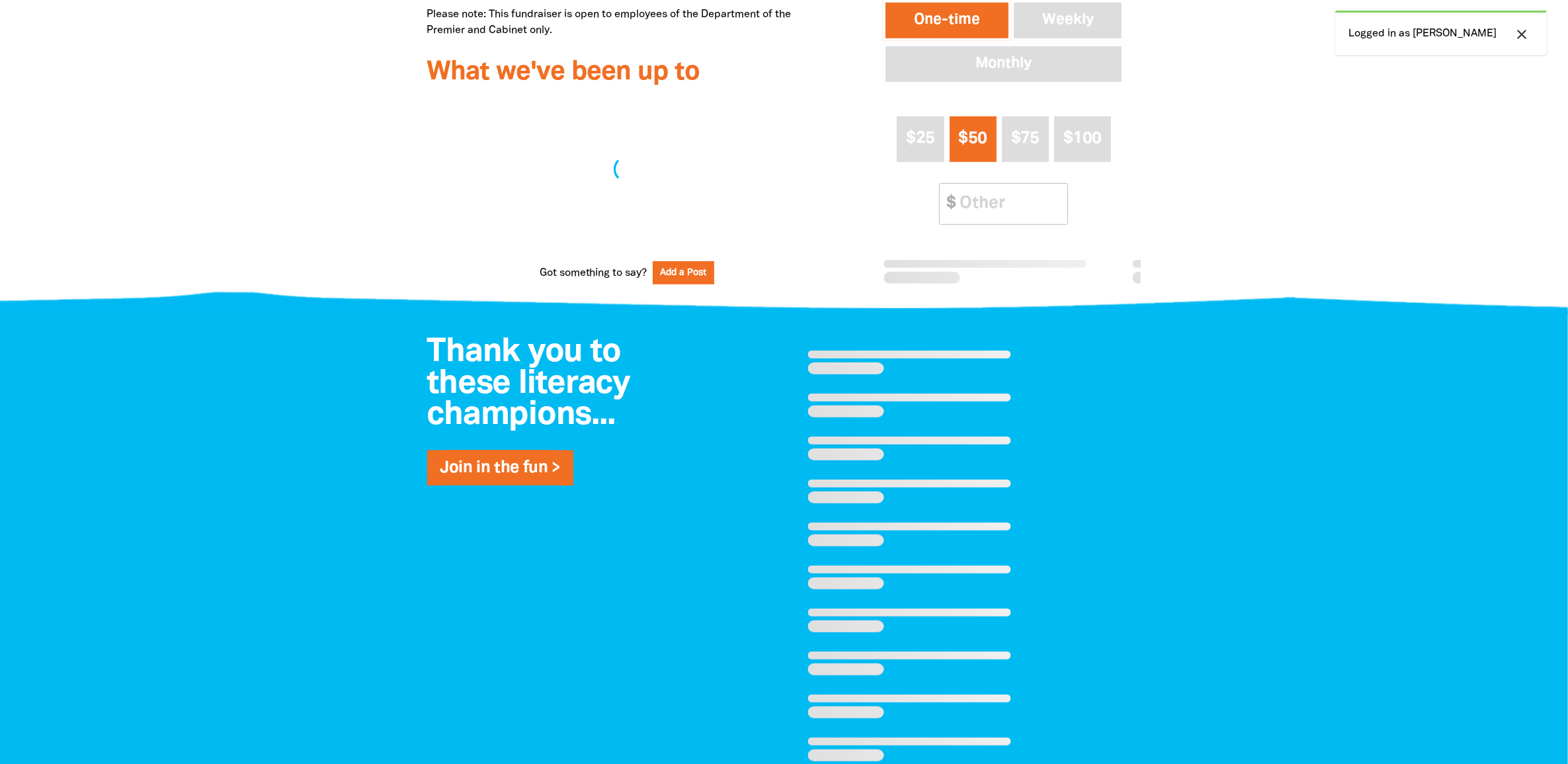
select select "Yes"
select select "Gifts"
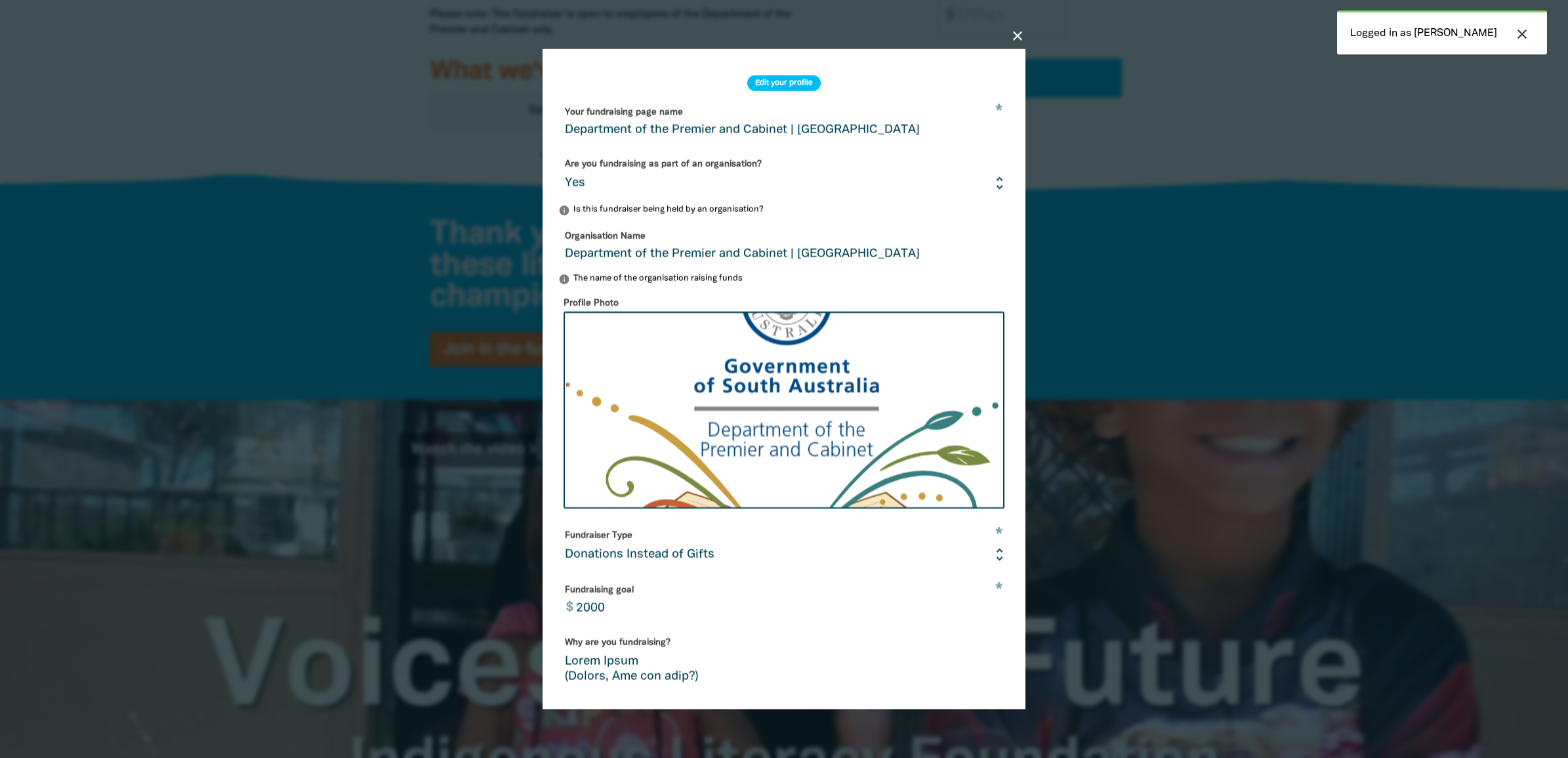
click at [1015, 30] on icon "close" at bounding box center [1018, 36] width 16 height 16
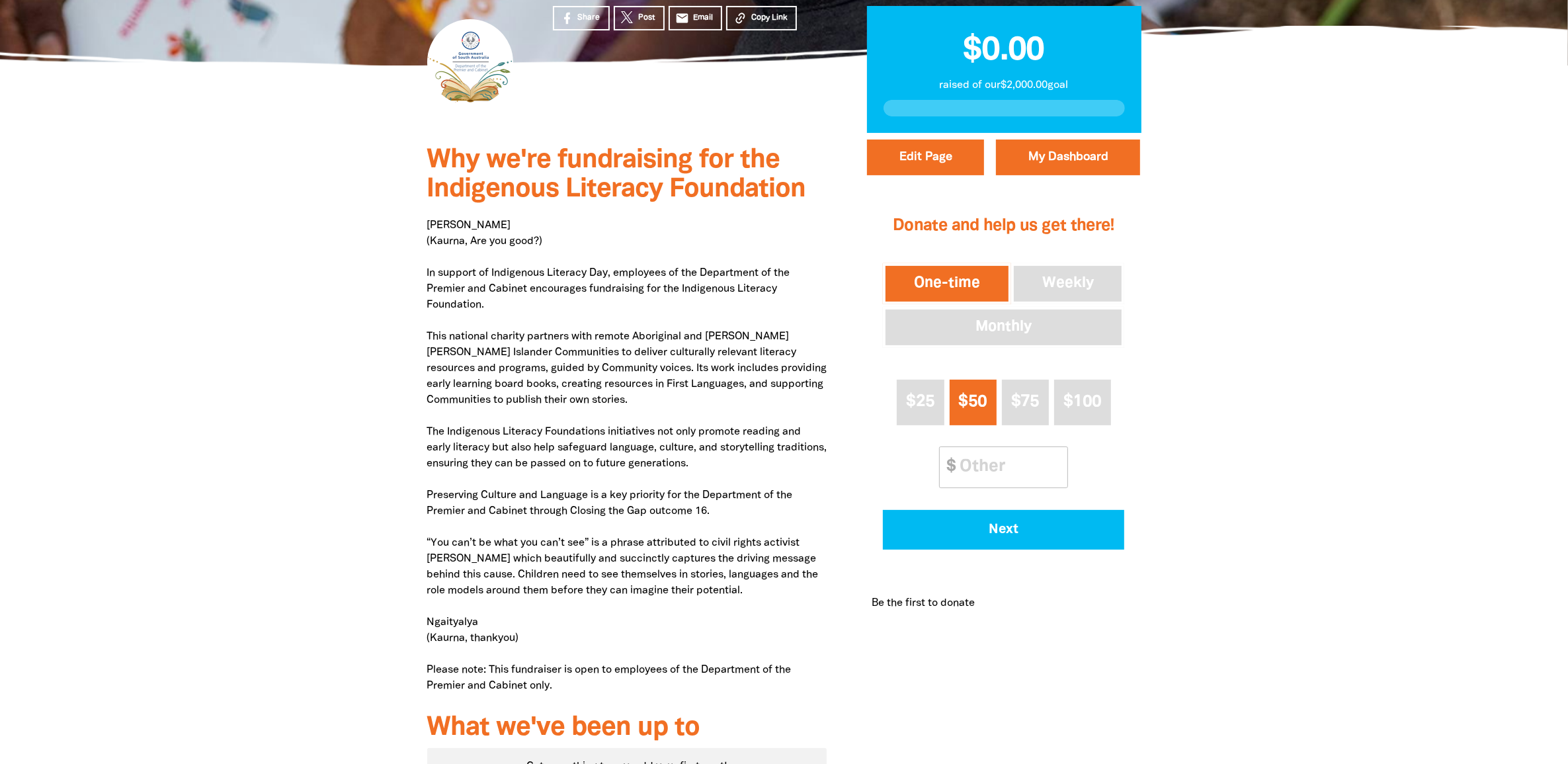
scroll to position [165, 0]
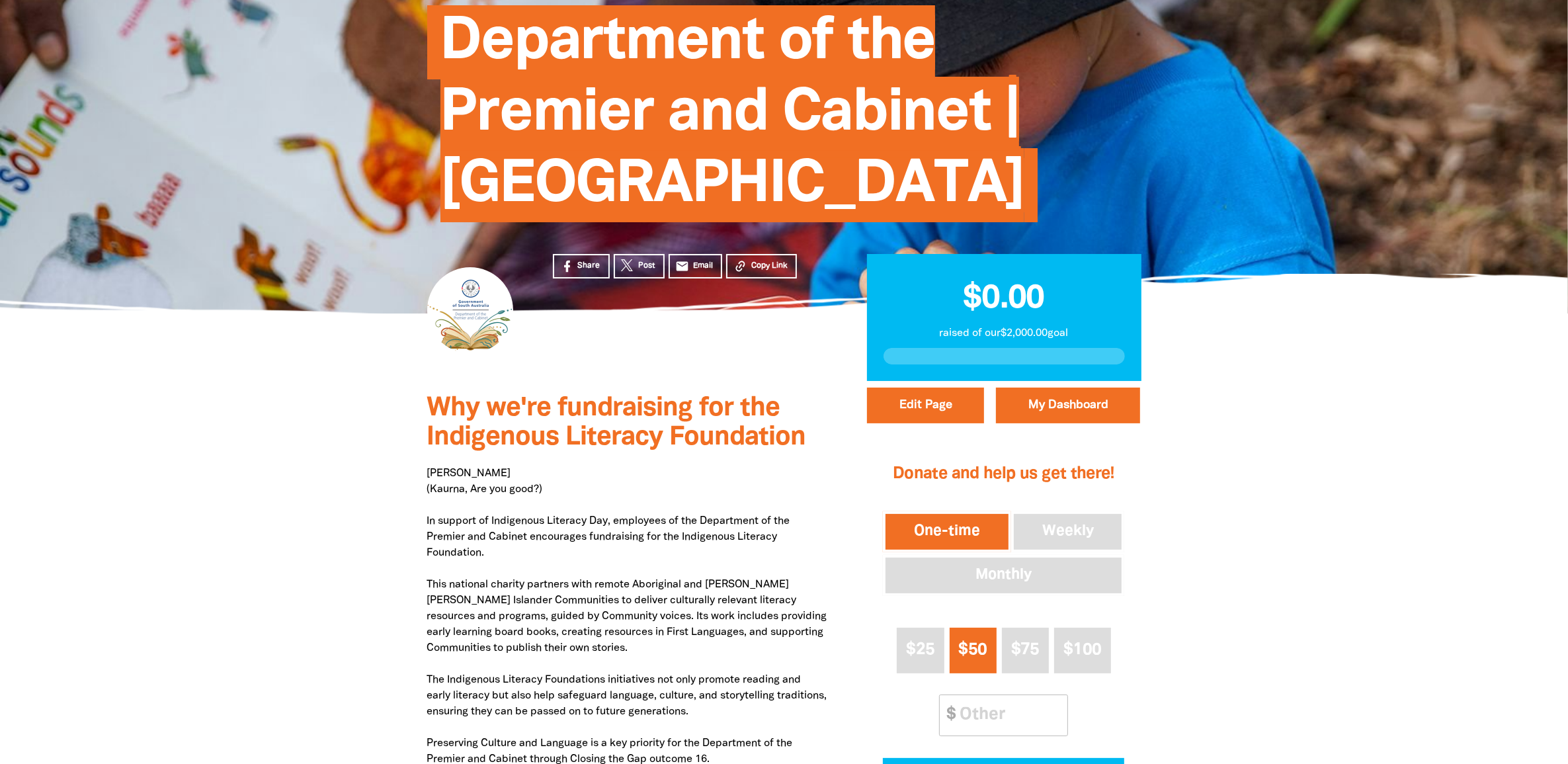
click at [1393, 312] on div at bounding box center [784, 296] width 1568 height 45
click at [585, 542] on p "[PERSON_NAME] ([PERSON_NAME], Are you good?) In support of [DEMOGRAPHIC_DATA] L…" at bounding box center [627, 704] width 400 height 476
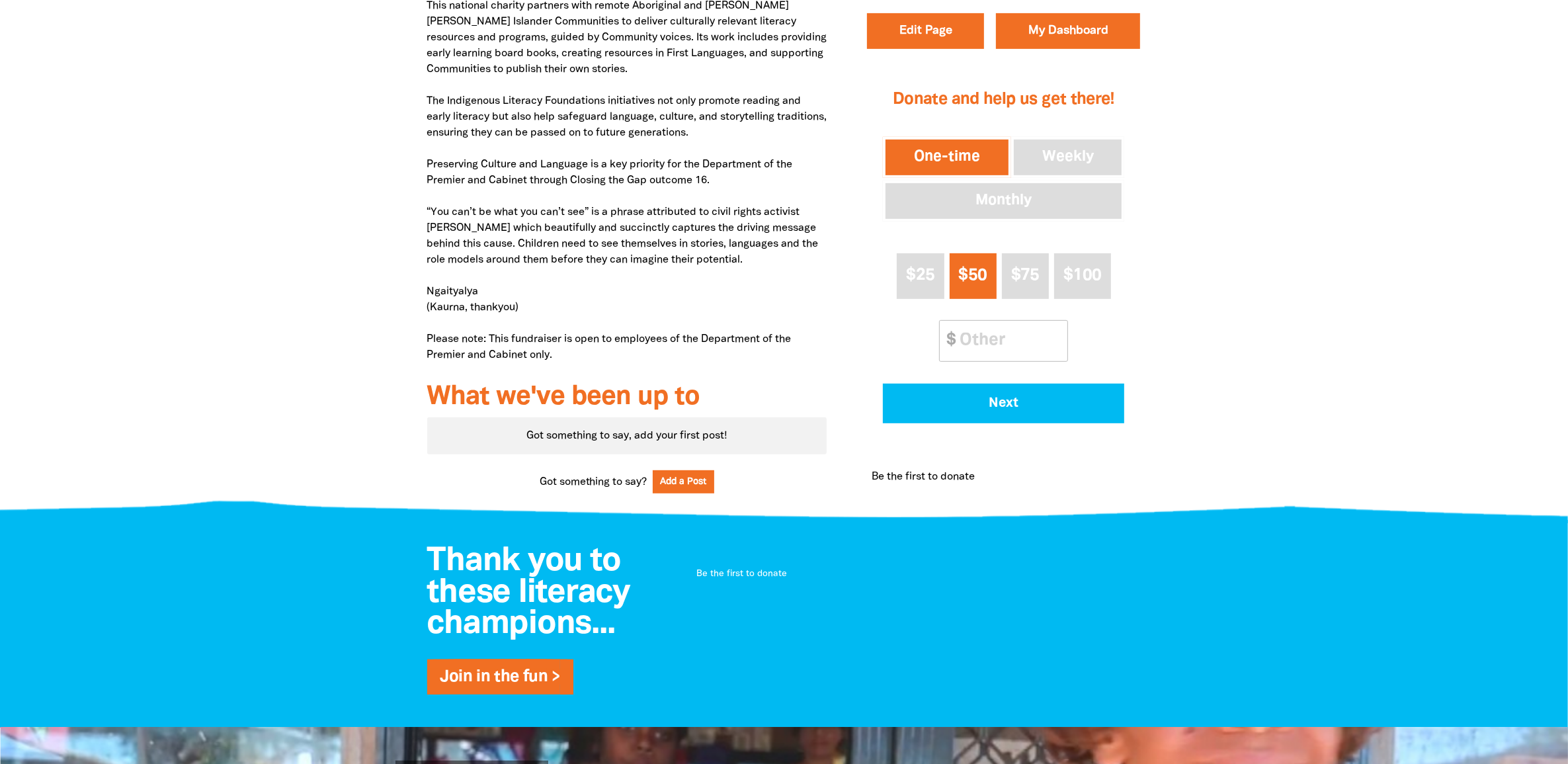
scroll to position [579, 0]
